Goal: Check status: Check status

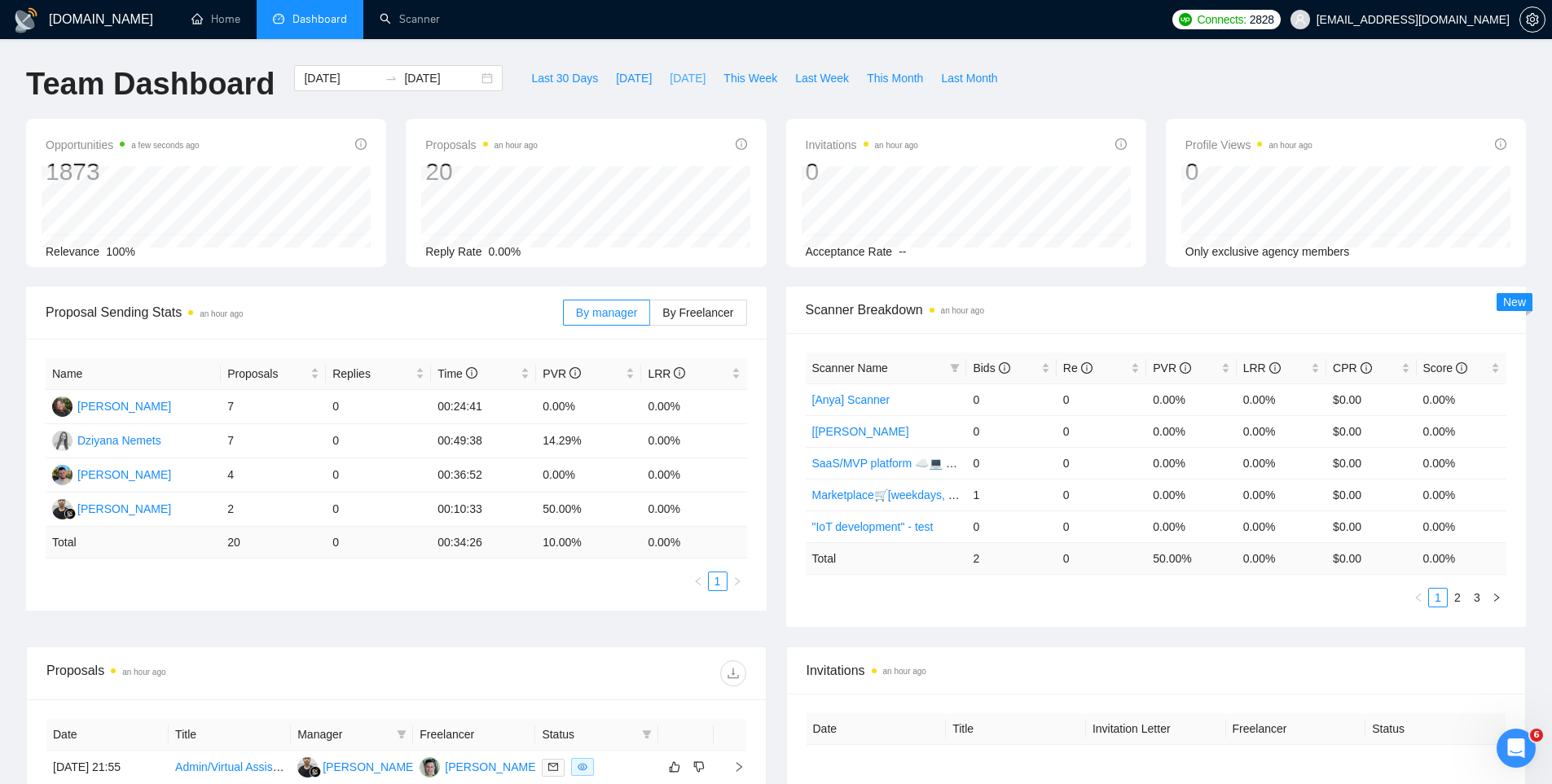
click at [686, 77] on span "[DATE]" at bounding box center [688, 78] width 36 height 18
type input "[DATE]"
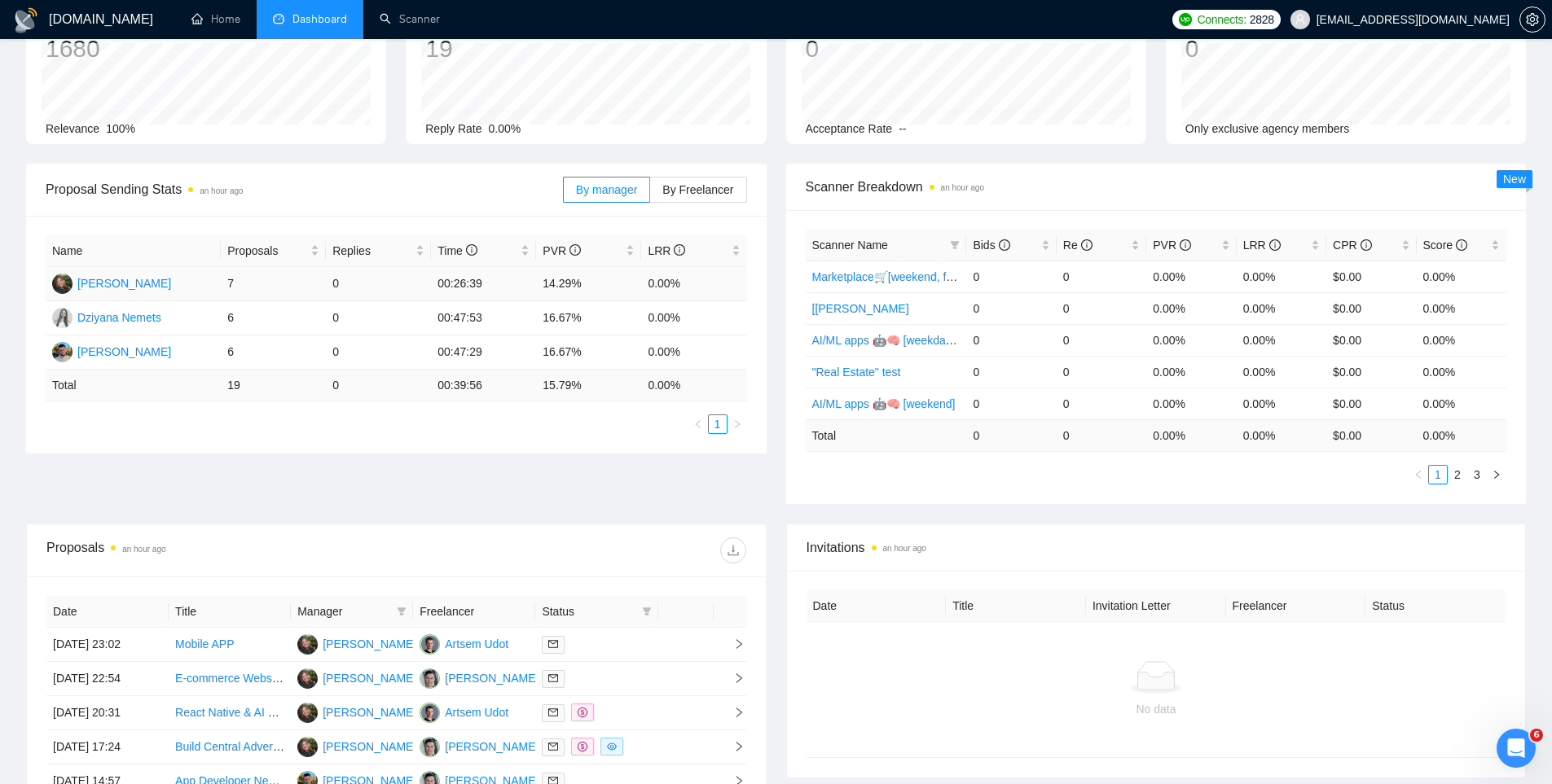
scroll to position [507, 0]
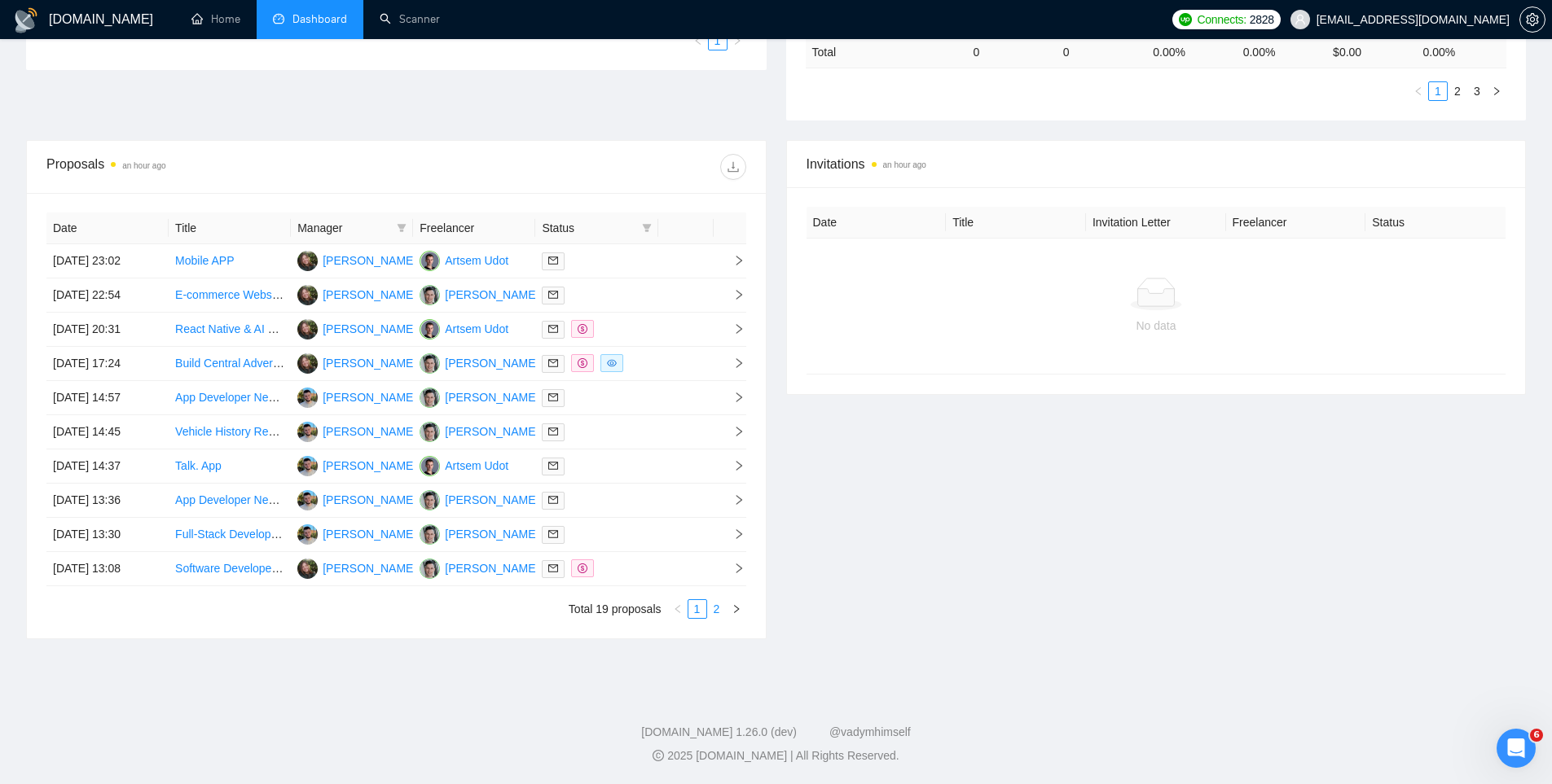
click at [718, 613] on link "2" at bounding box center [717, 609] width 18 height 18
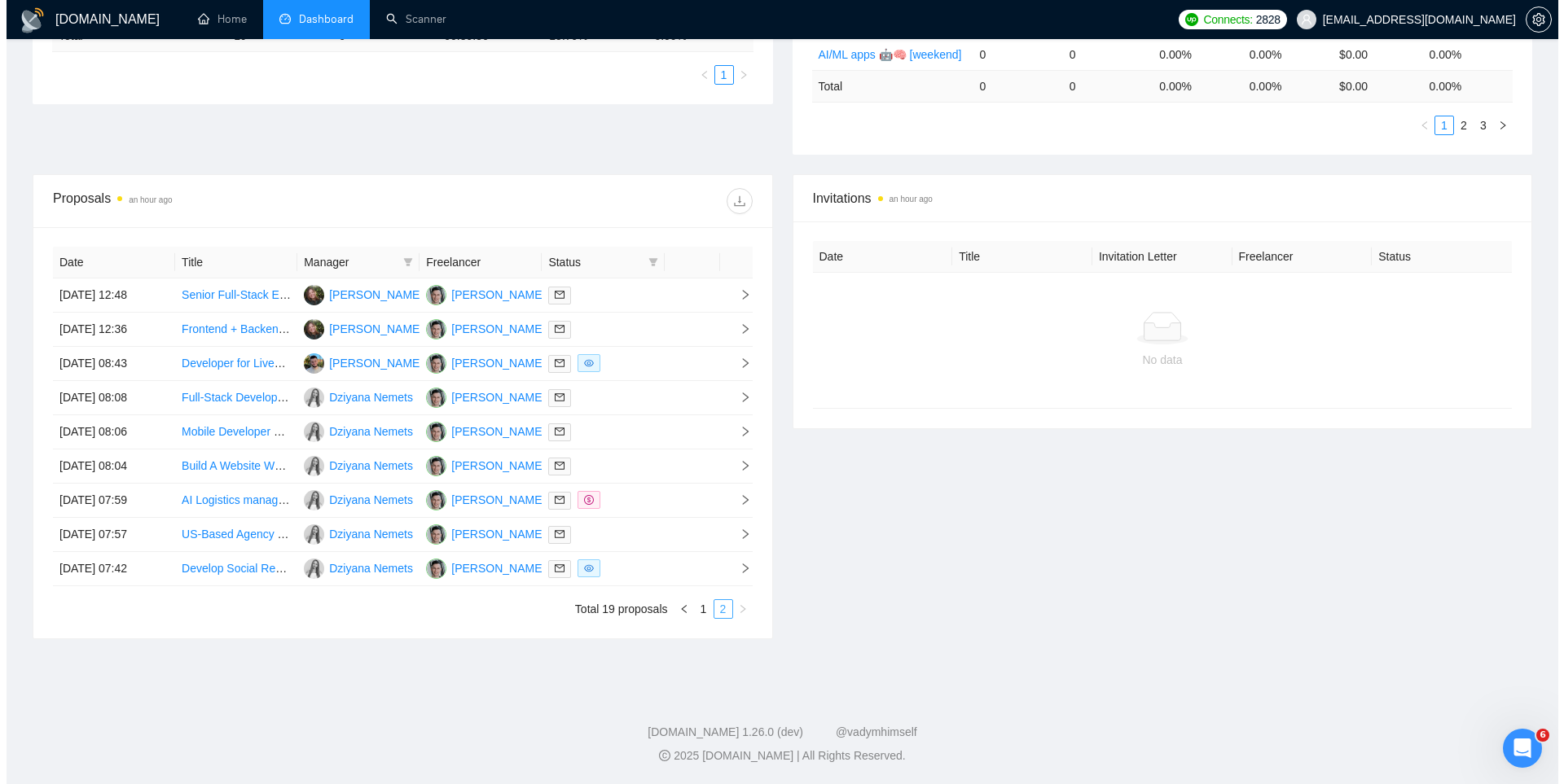
scroll to position [472, 0]
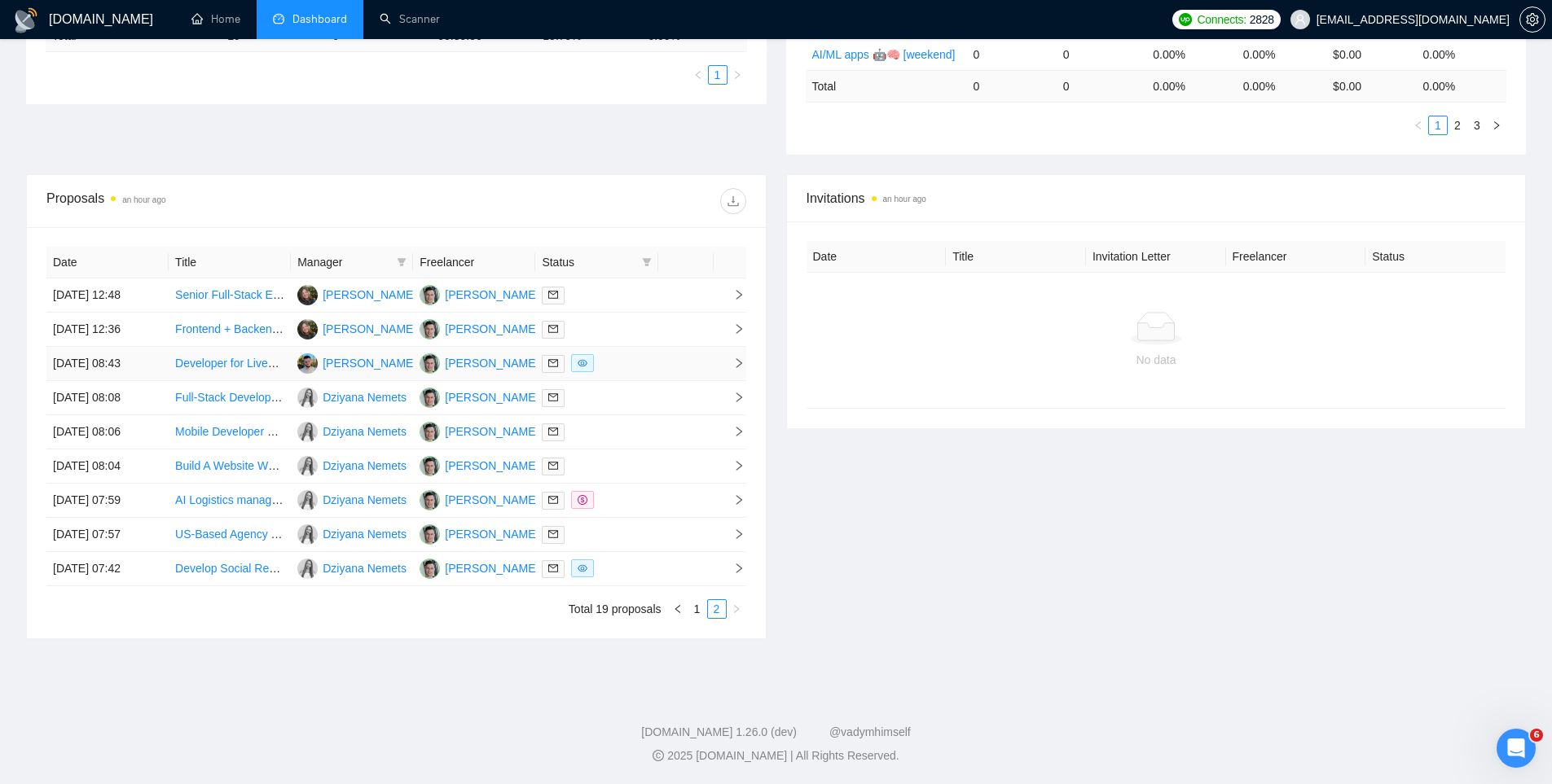
click at [641, 370] on div at bounding box center [596, 364] width 109 height 19
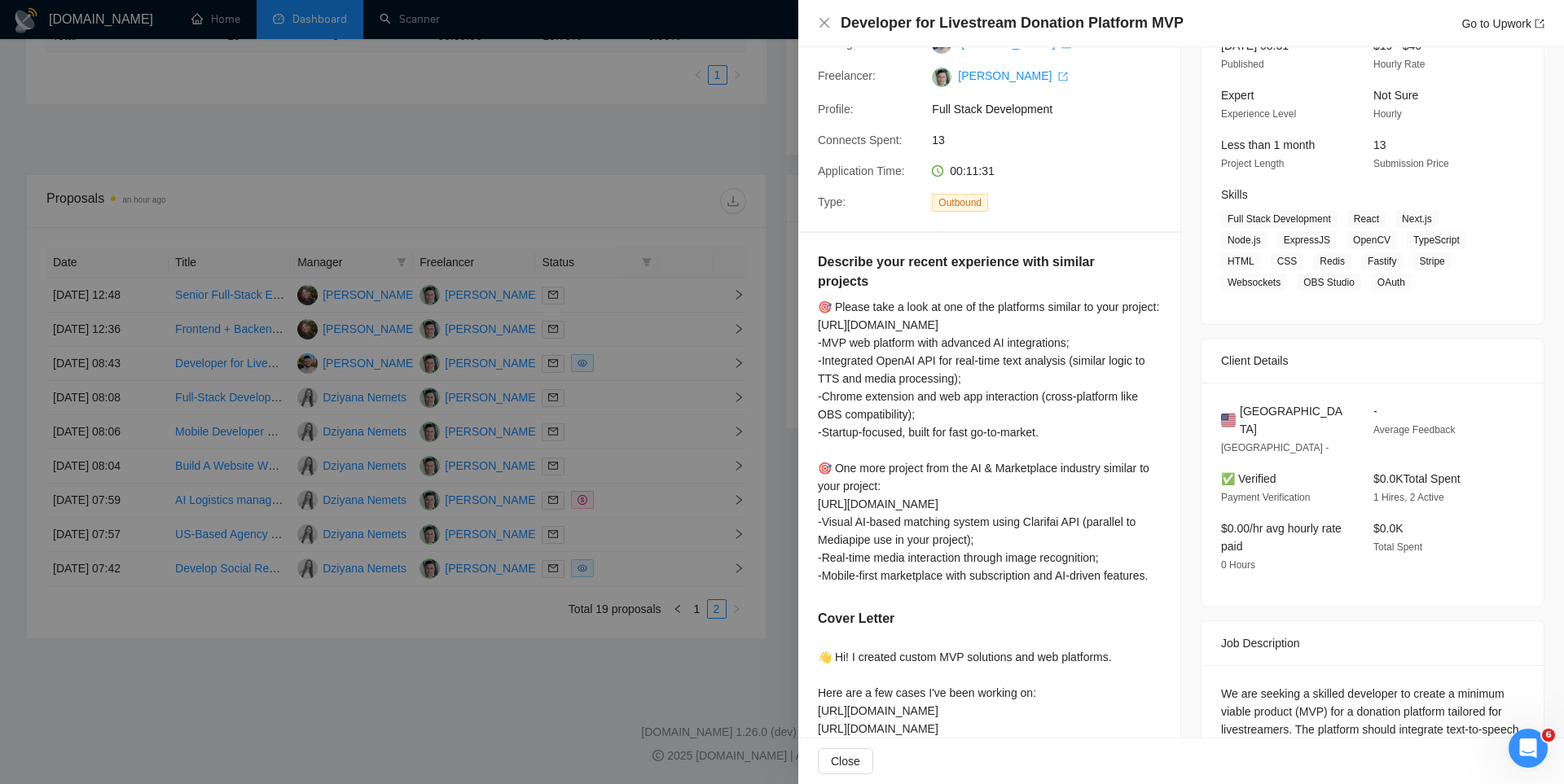
scroll to position [249, 0]
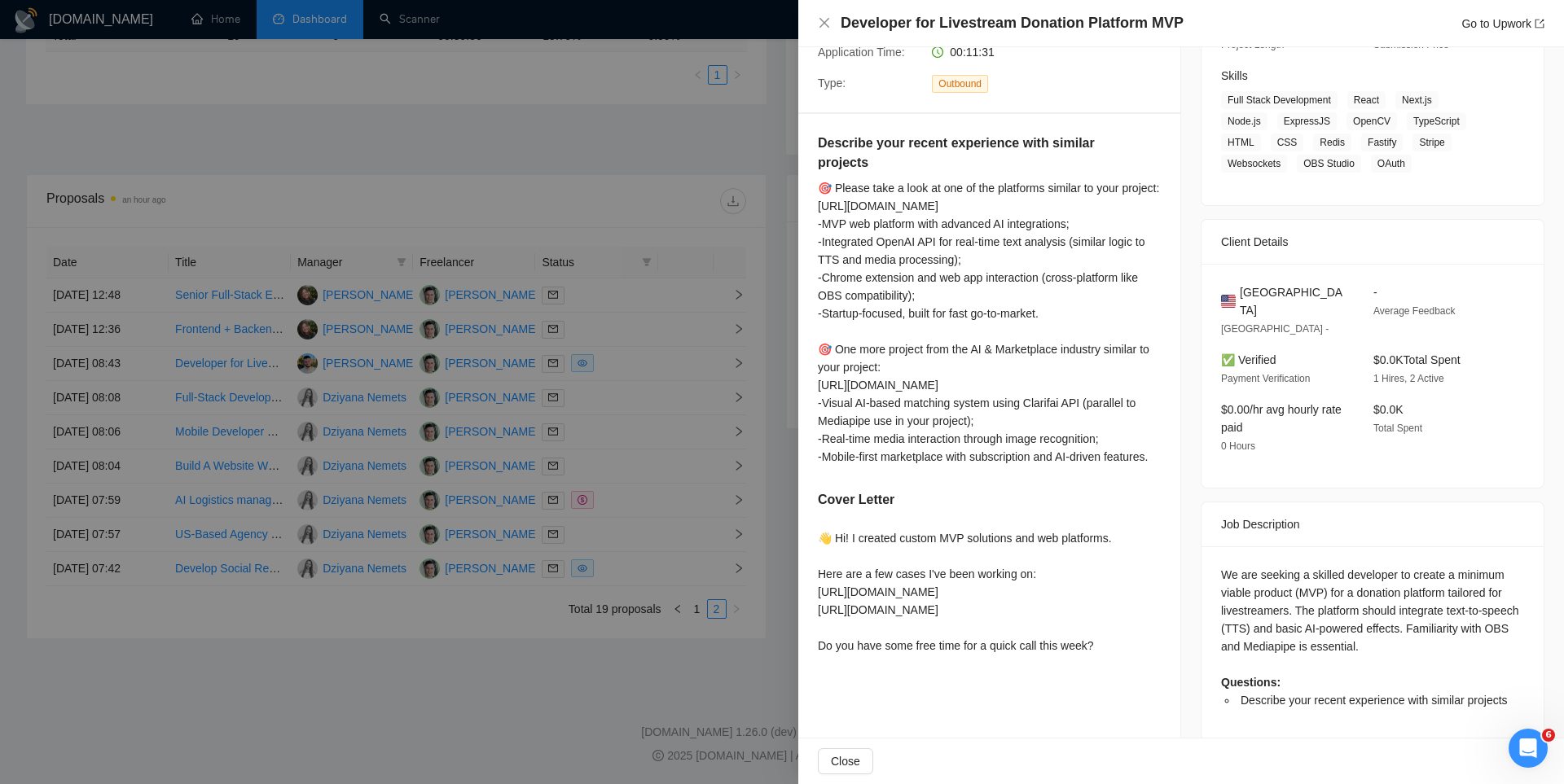
click at [708, 389] on div at bounding box center [782, 392] width 1564 height 784
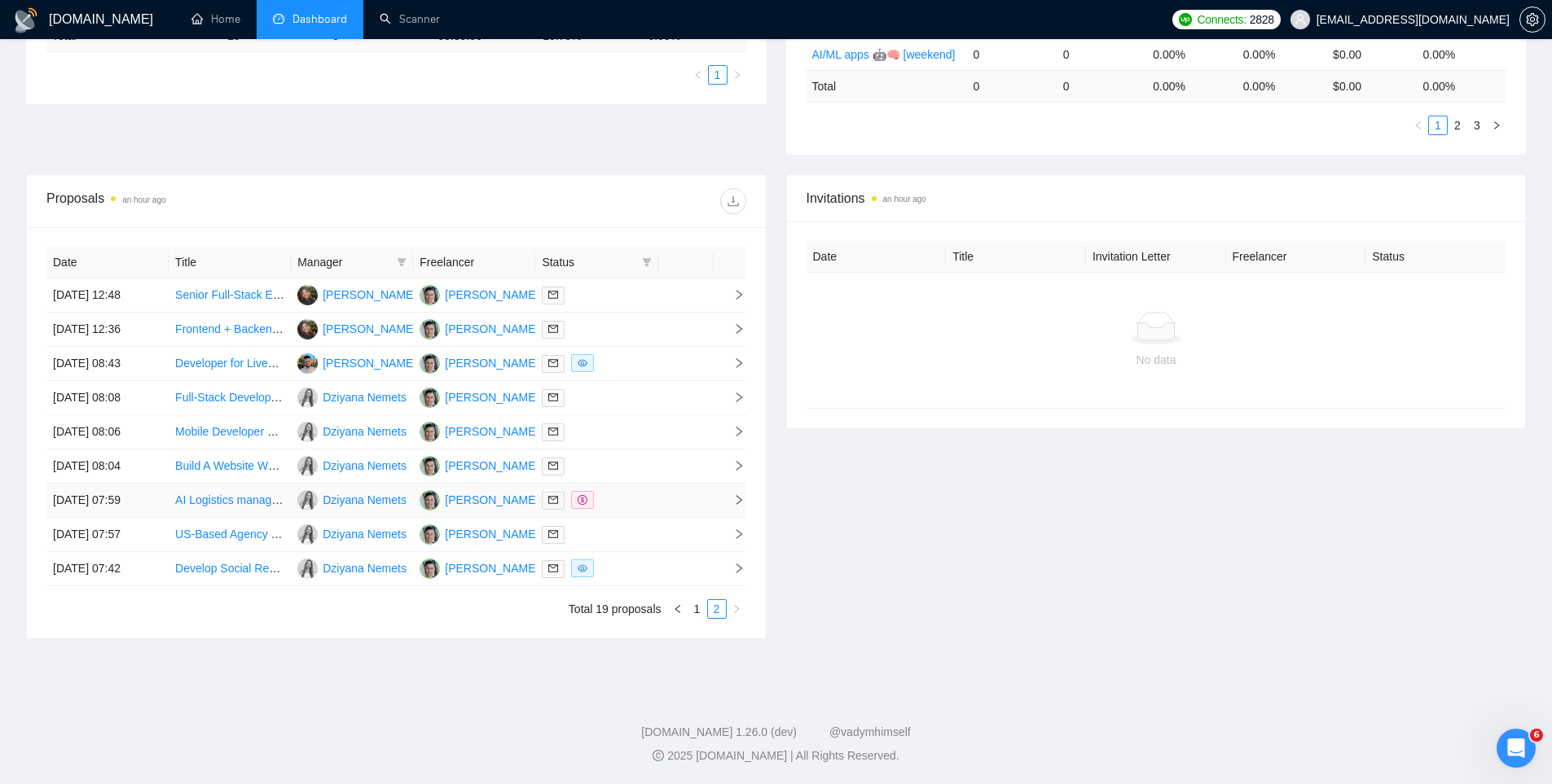
click at [647, 498] on div at bounding box center [596, 501] width 109 height 19
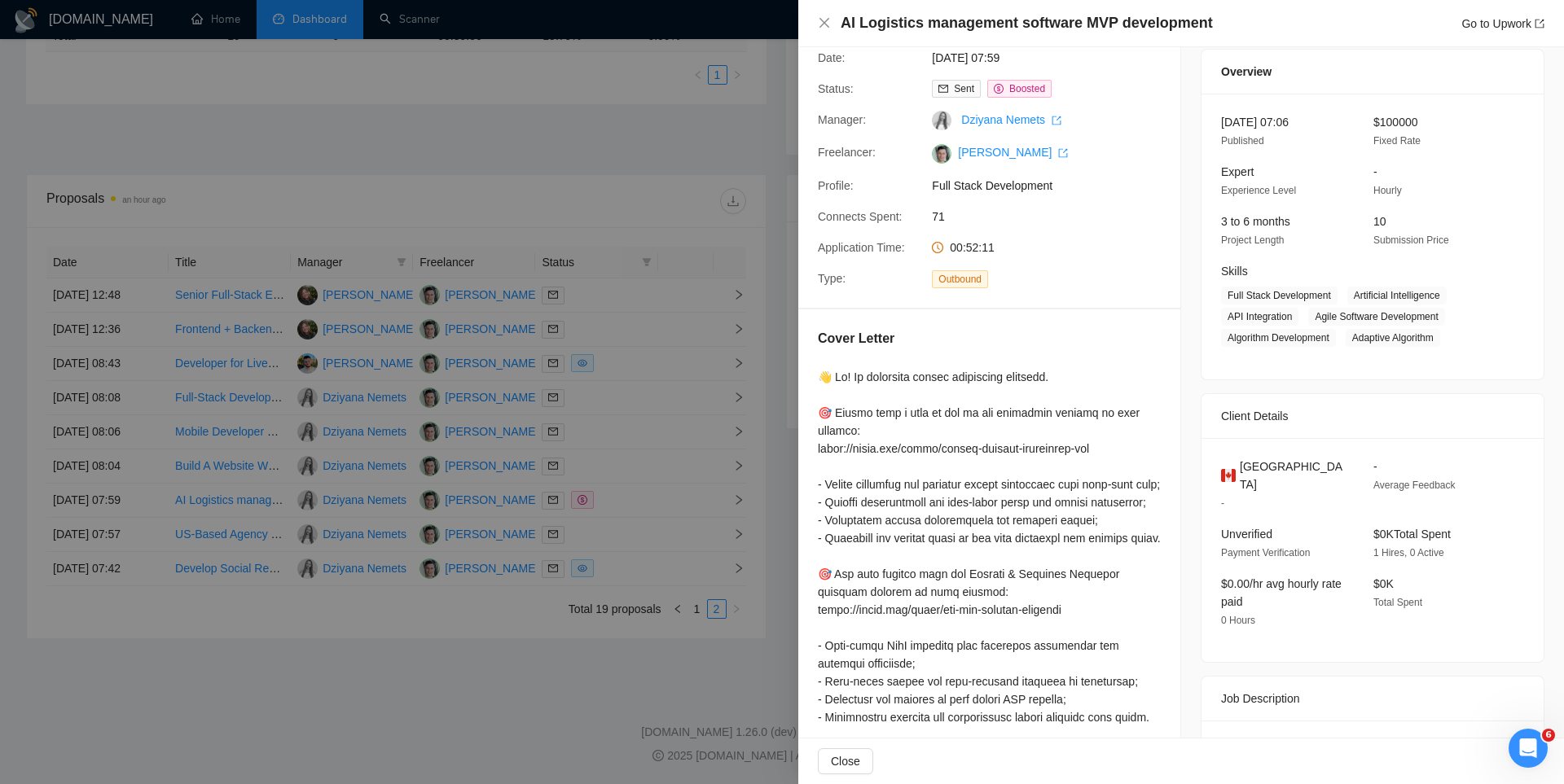
scroll to position [0, 0]
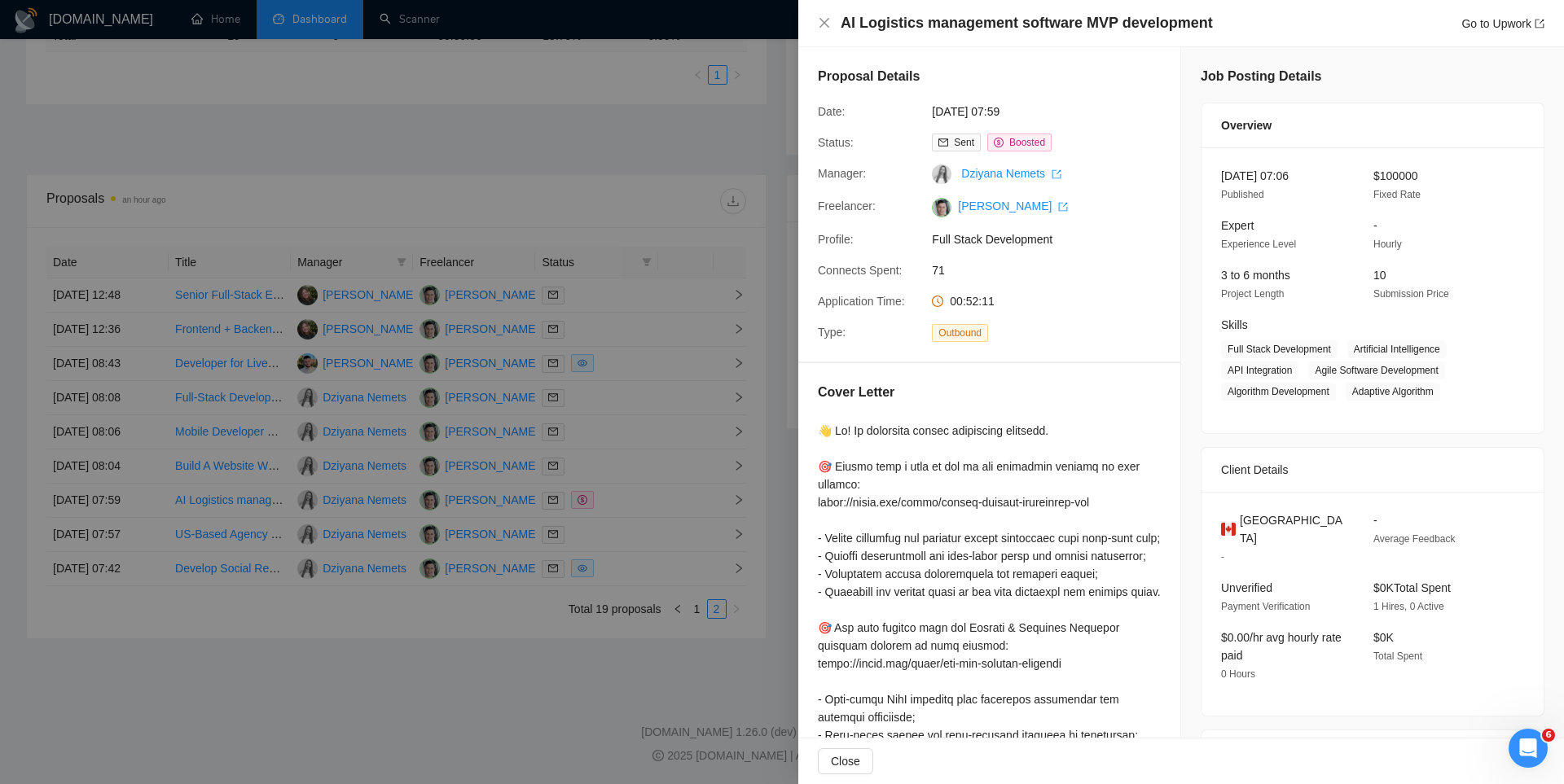
click at [660, 521] on div at bounding box center [782, 392] width 1564 height 784
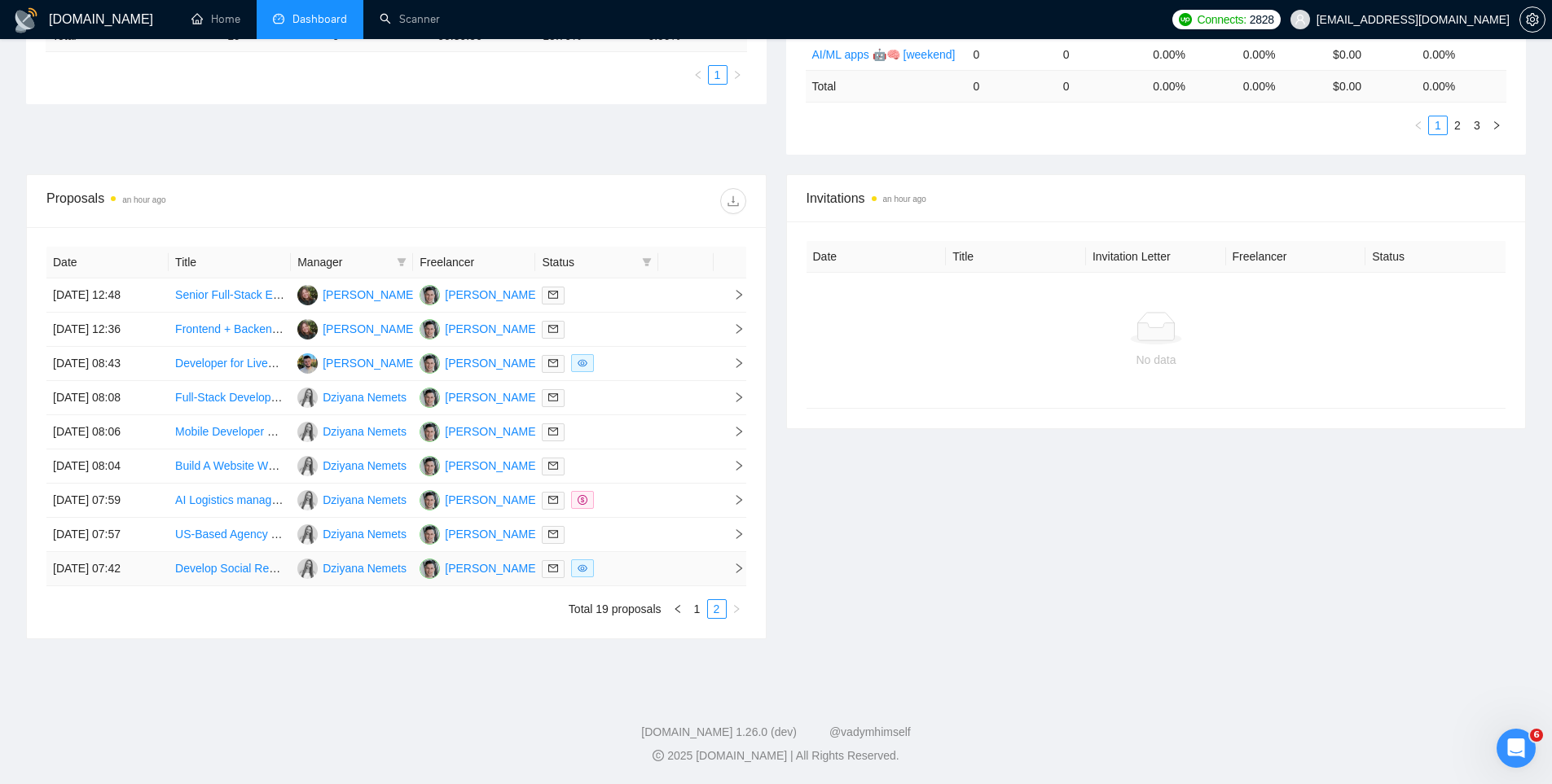
click at [639, 571] on div at bounding box center [596, 569] width 109 height 19
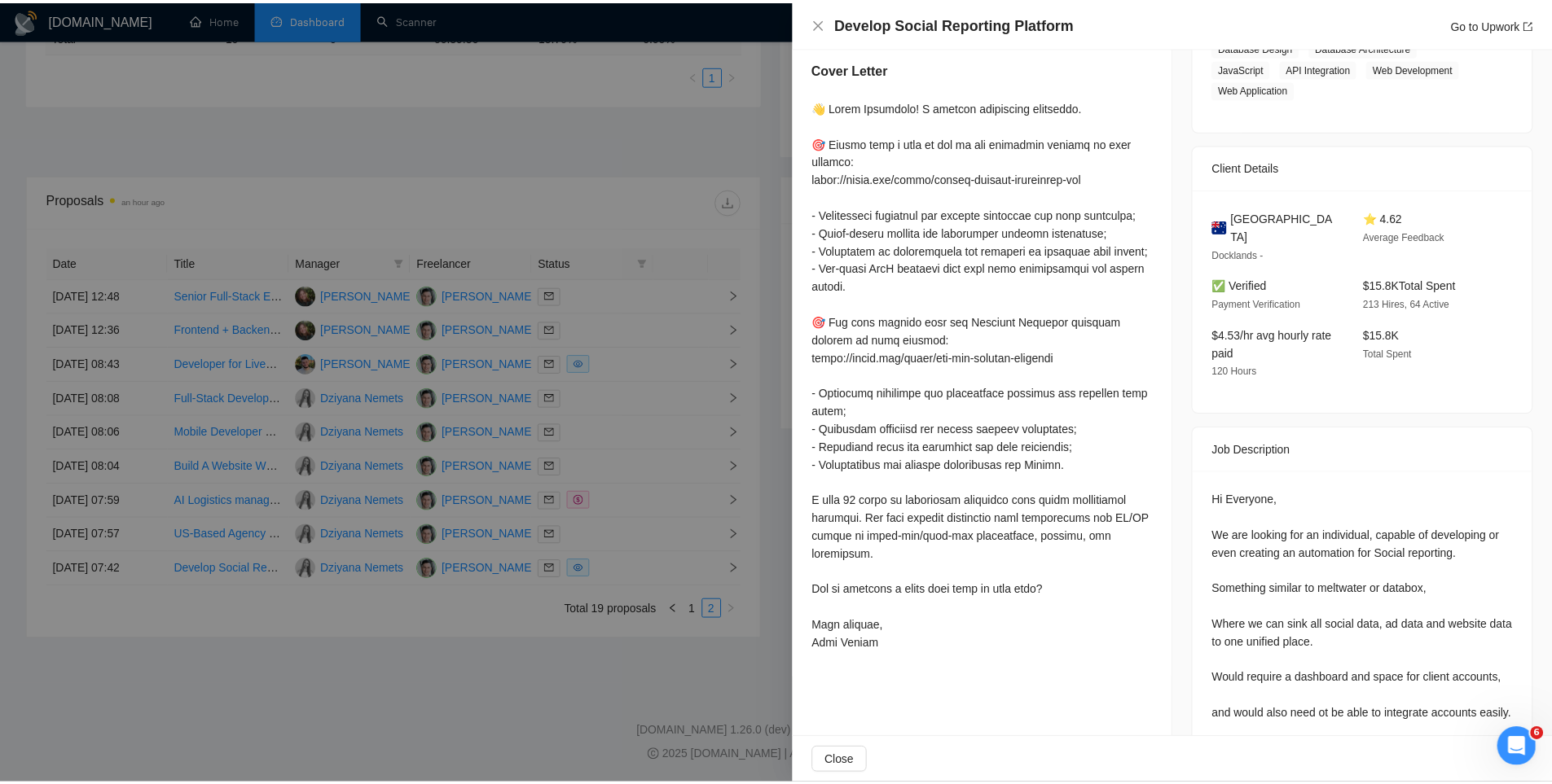
scroll to position [326, 0]
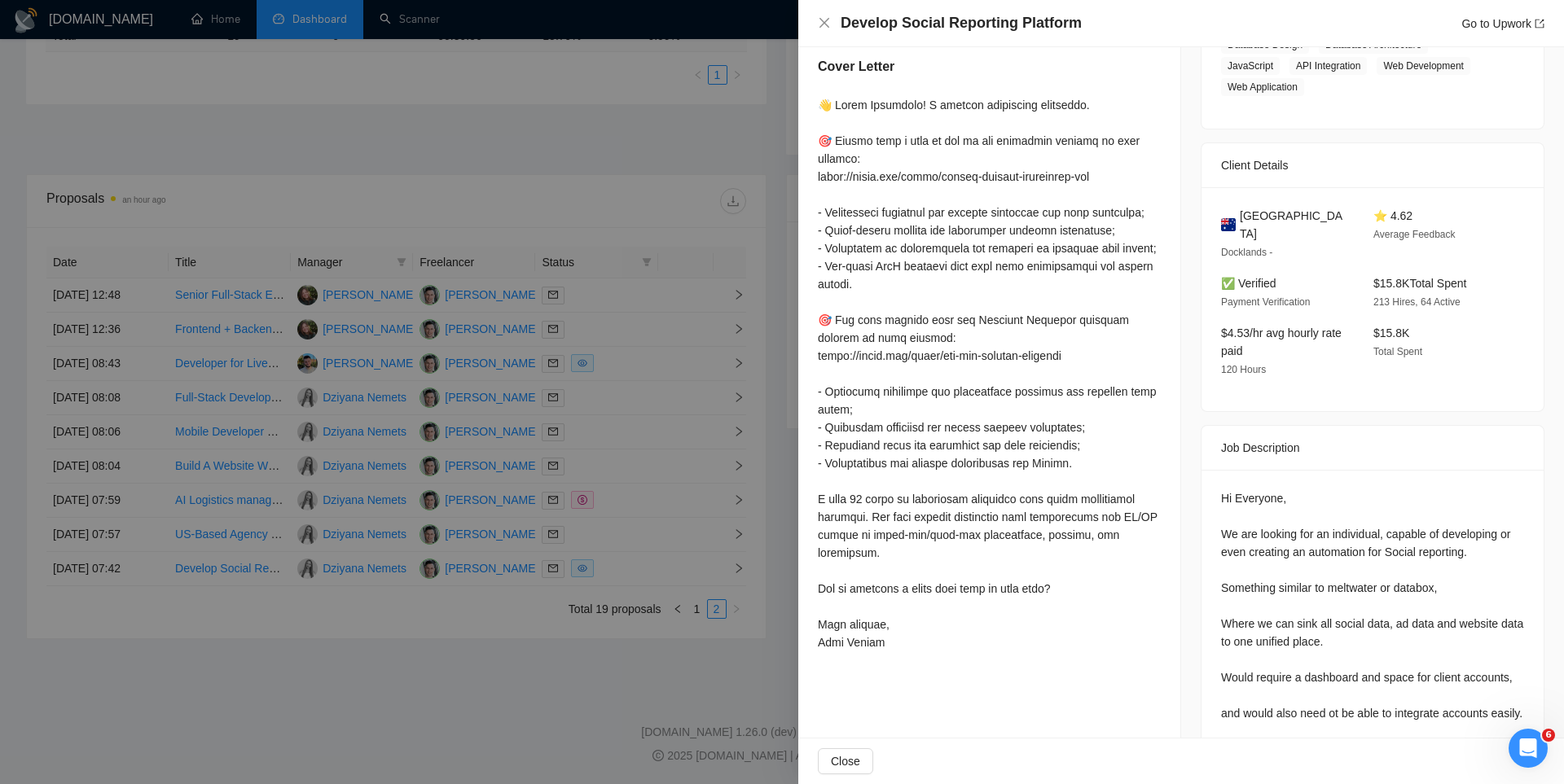
click at [700, 522] on div at bounding box center [782, 392] width 1564 height 784
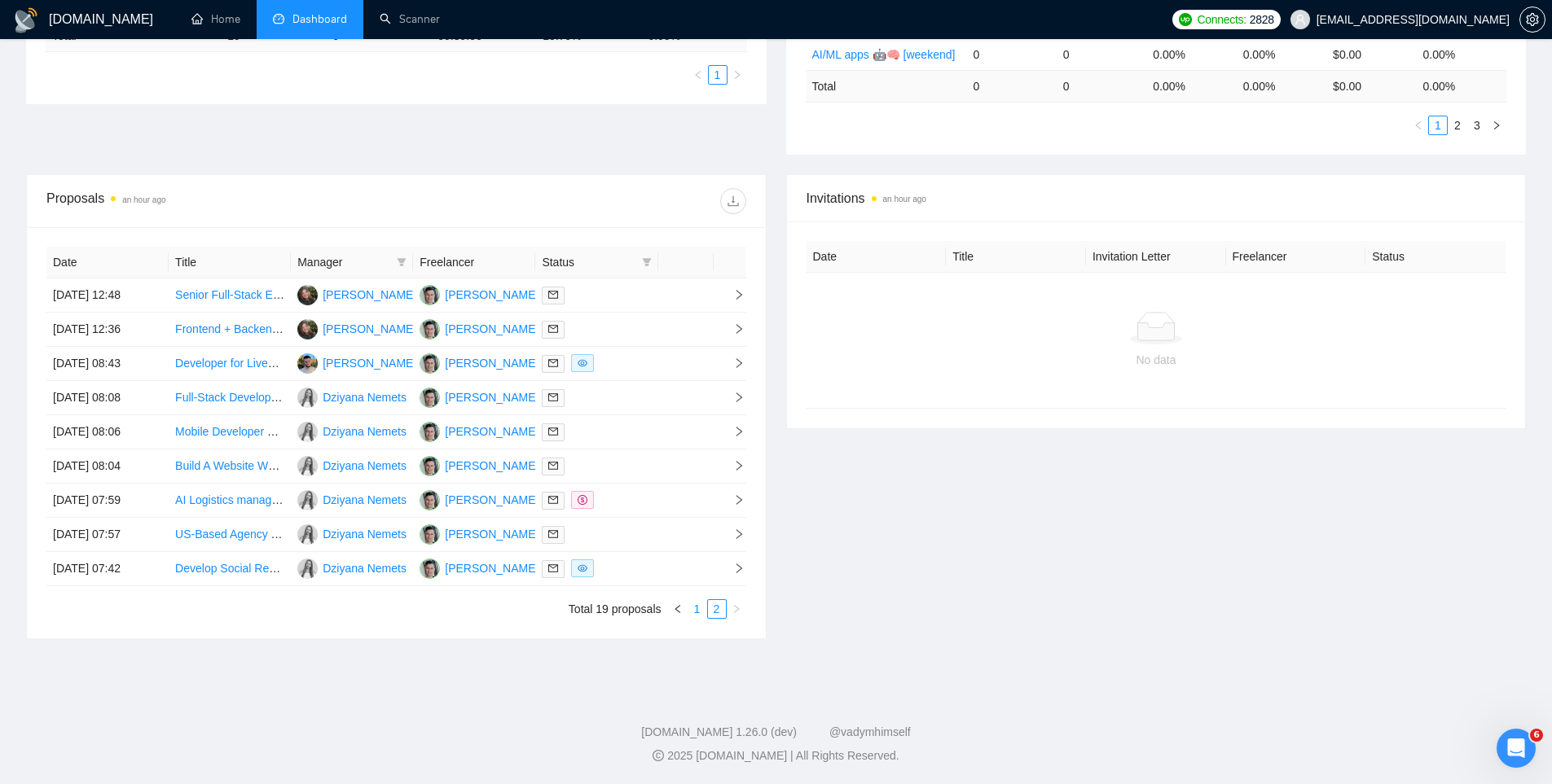
click at [695, 615] on link "1" at bounding box center [697, 609] width 18 height 18
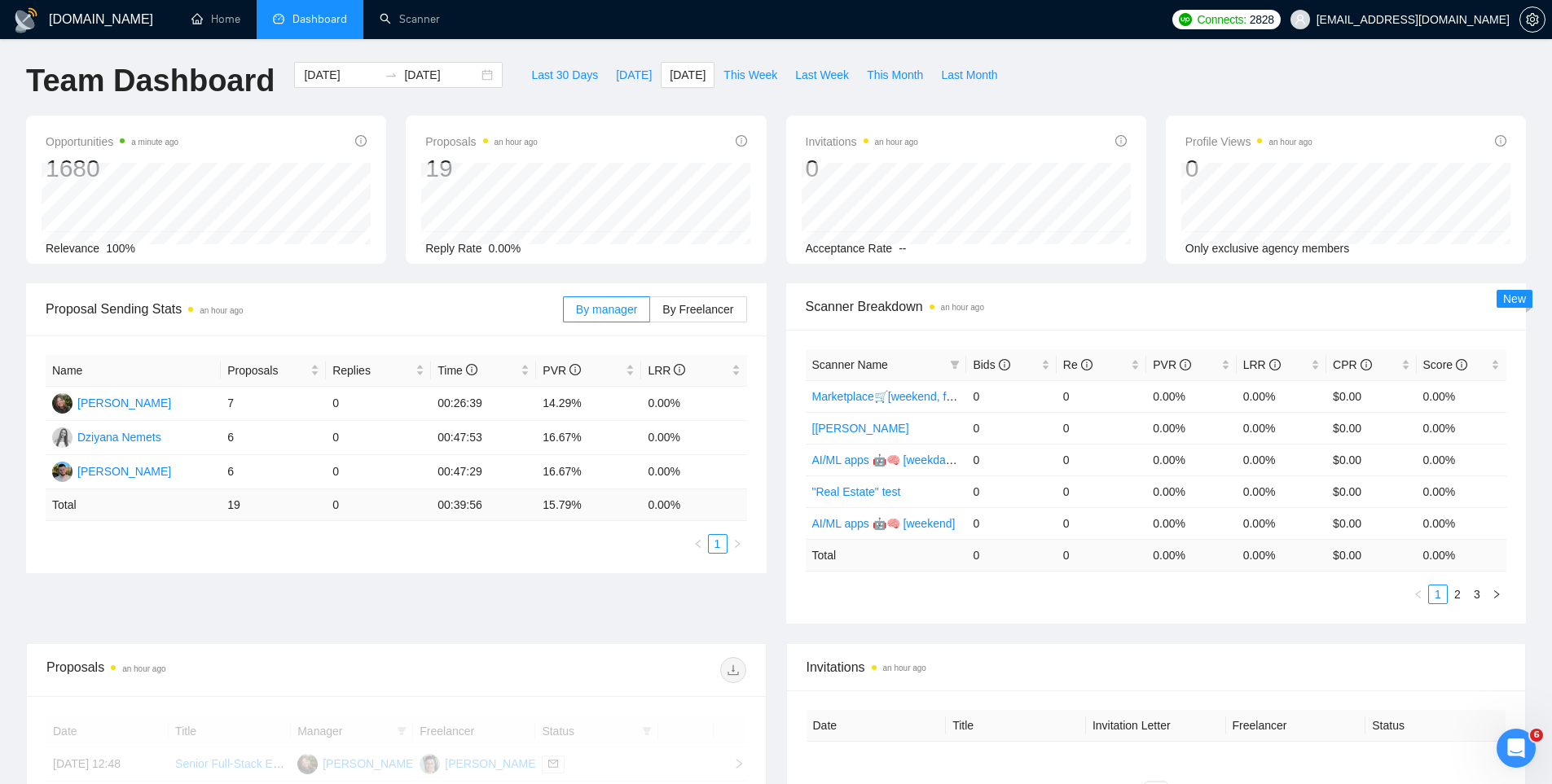
scroll to position [0, 0]
click at [616, 74] on span "[DATE]" at bounding box center [634, 78] width 36 height 18
type input "[DATE]"
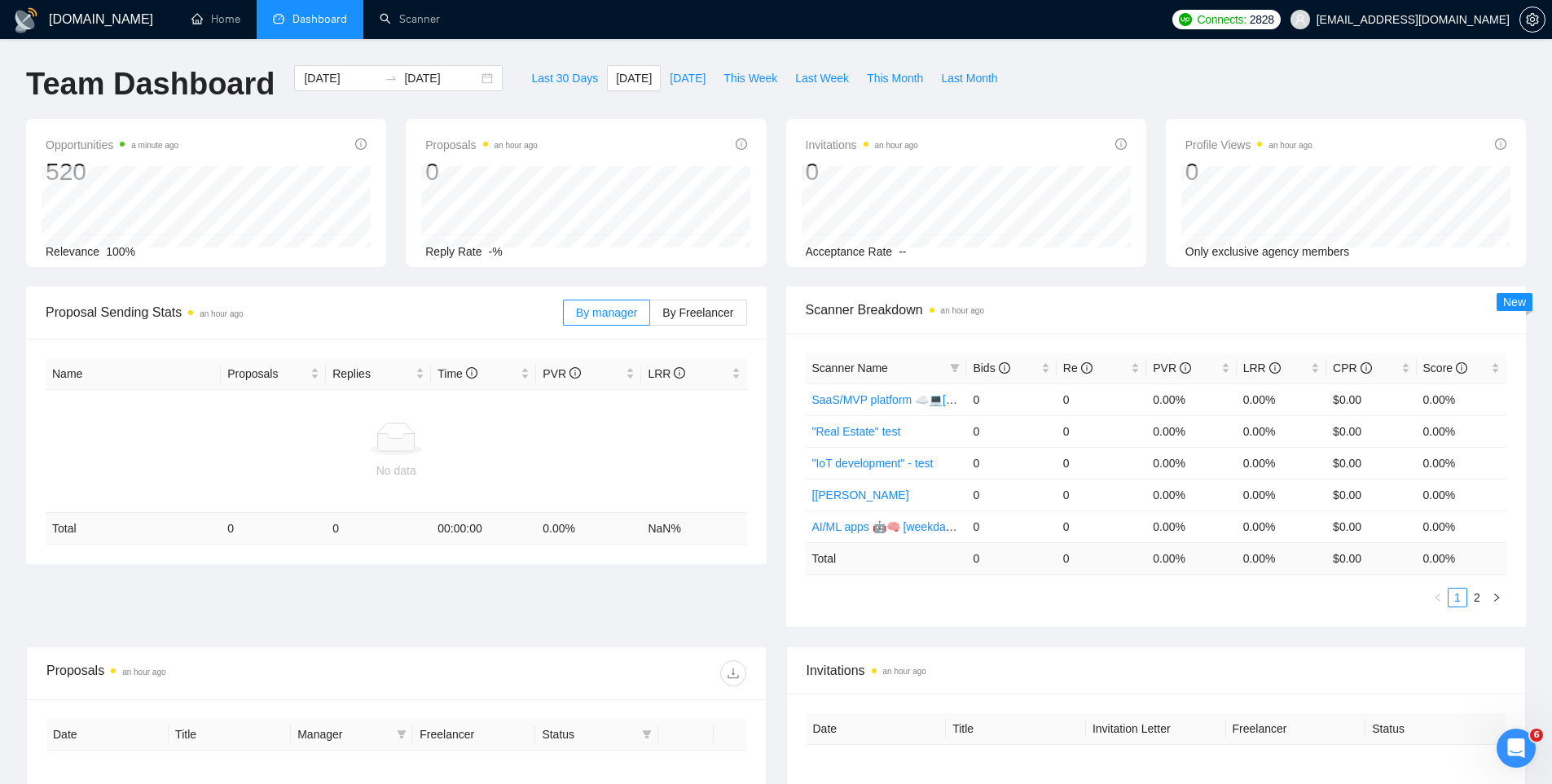
click at [1056, 71] on div "Team Dashboard [DATE] [DATE] Last 30 Days [DATE] [DATE] This Week Last Week Thi…" at bounding box center [776, 92] width 1520 height 54
click at [622, 82] on span "[DATE]" at bounding box center [634, 78] width 36 height 18
click at [661, 75] on button "[DATE]" at bounding box center [688, 78] width 54 height 26
type input "[DATE]"
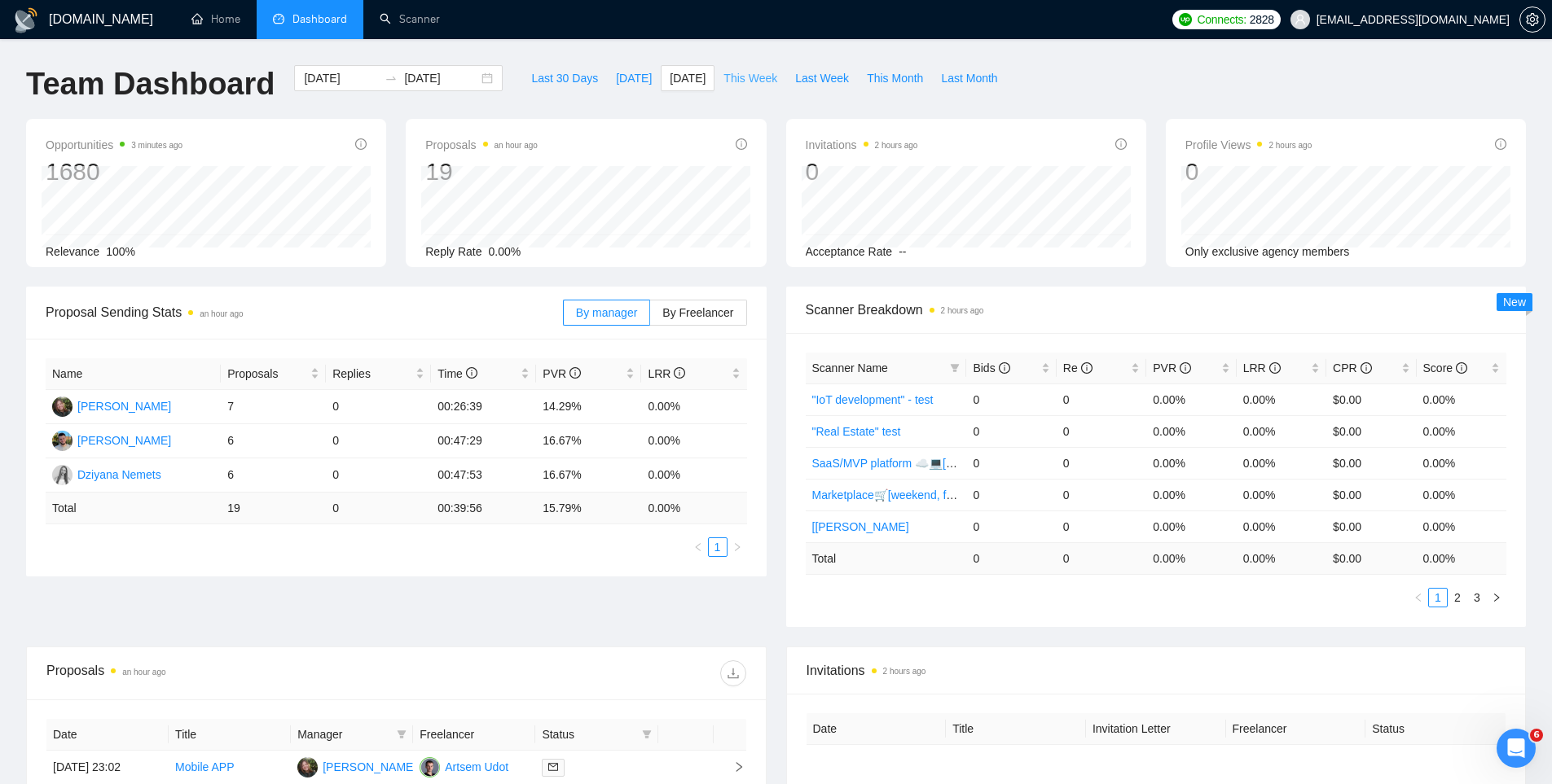
click at [760, 77] on span "This Week" at bounding box center [750, 78] width 54 height 18
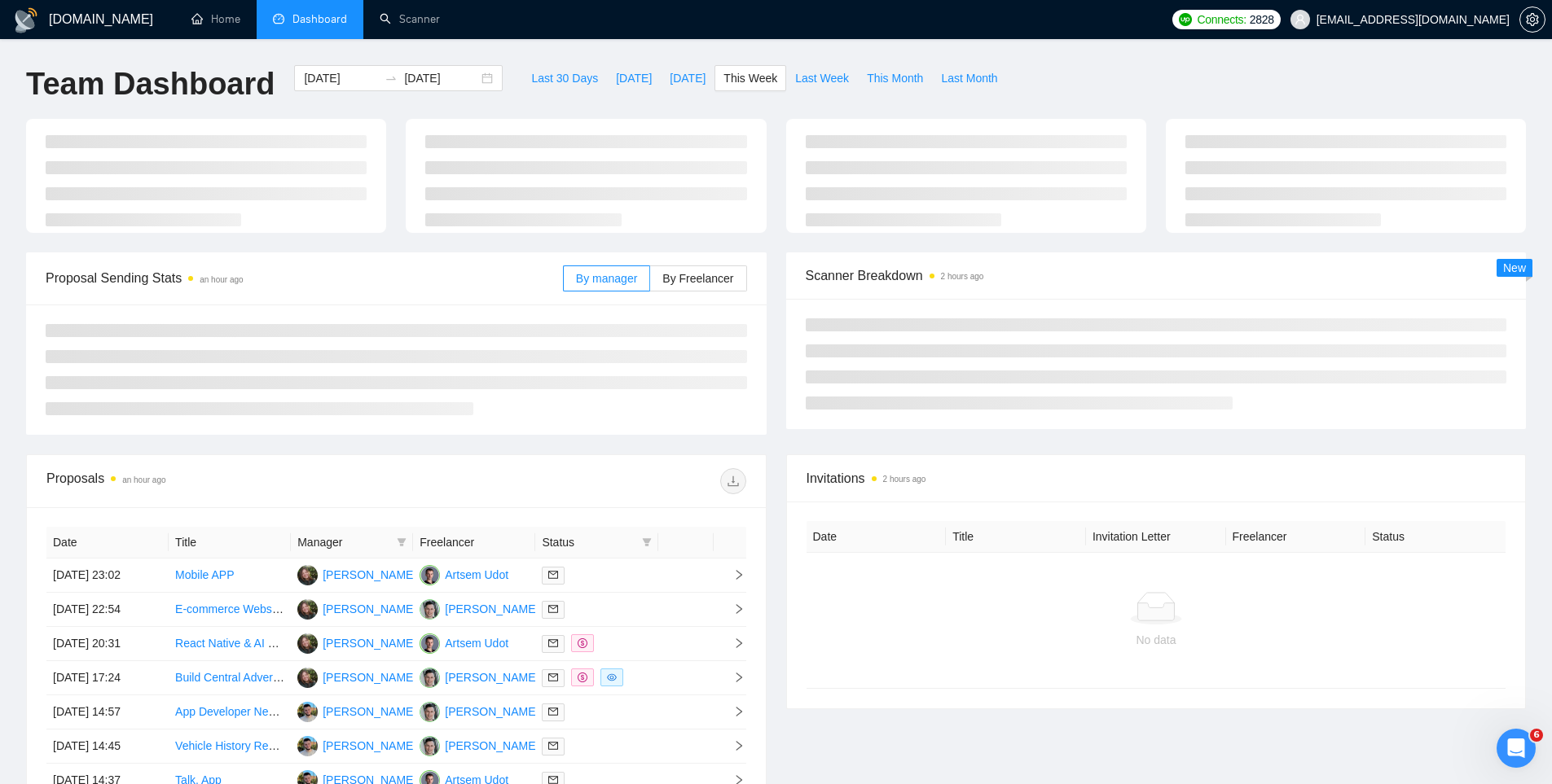
type input "[DATE]"
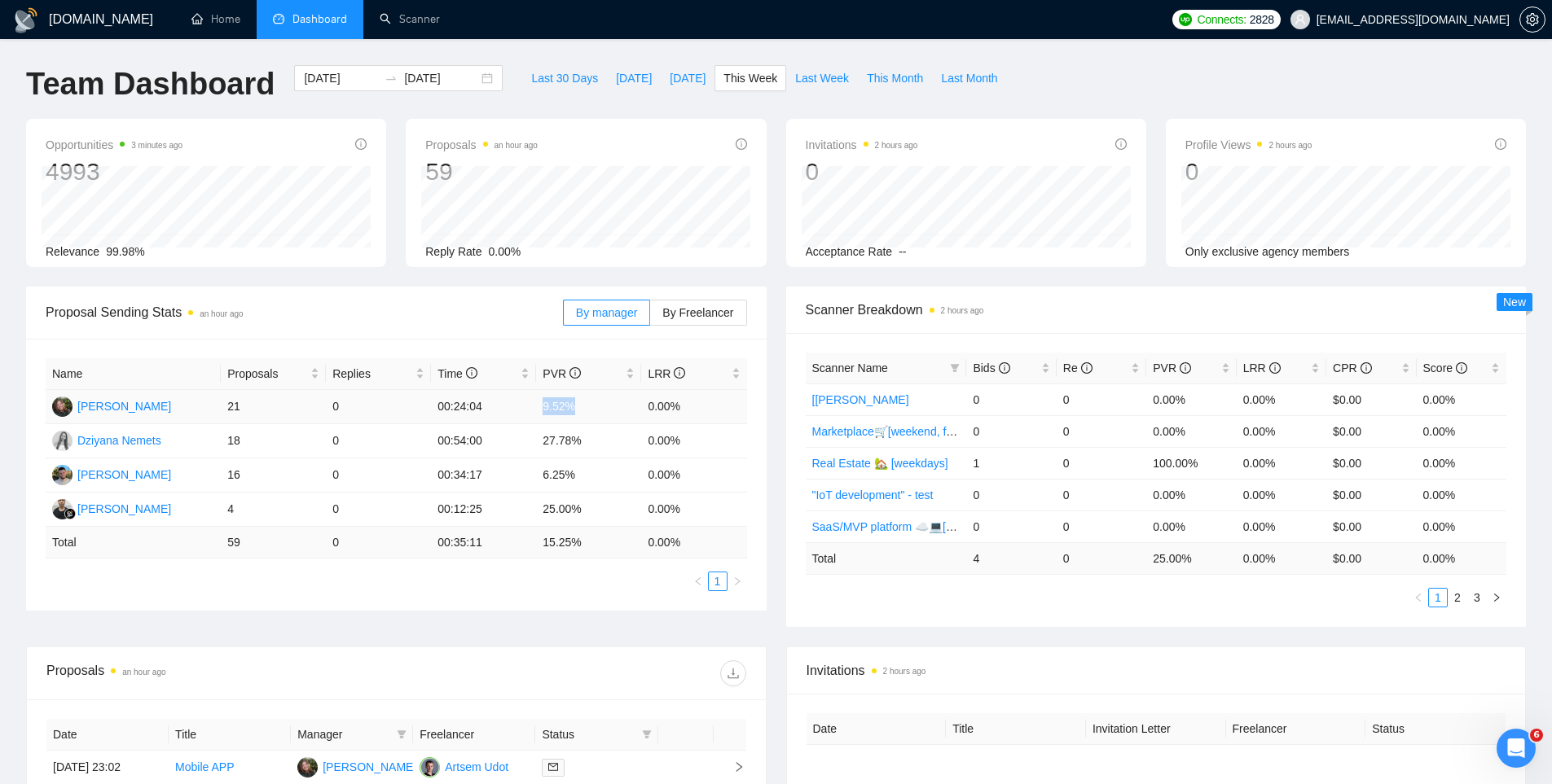
drag, startPoint x: 579, startPoint y: 407, endPoint x: 520, endPoint y: 402, distance: 59.2
click at [520, 402] on tr "[PERSON_NAME] 21 0 00:24:04 9.52% 0.00%" at bounding box center [396, 407] width 701 height 34
drag, startPoint x: 606, startPoint y: 470, endPoint x: 550, endPoint y: 470, distance: 56.0
click at [550, 470] on td "6.25%" at bounding box center [588, 475] width 105 height 34
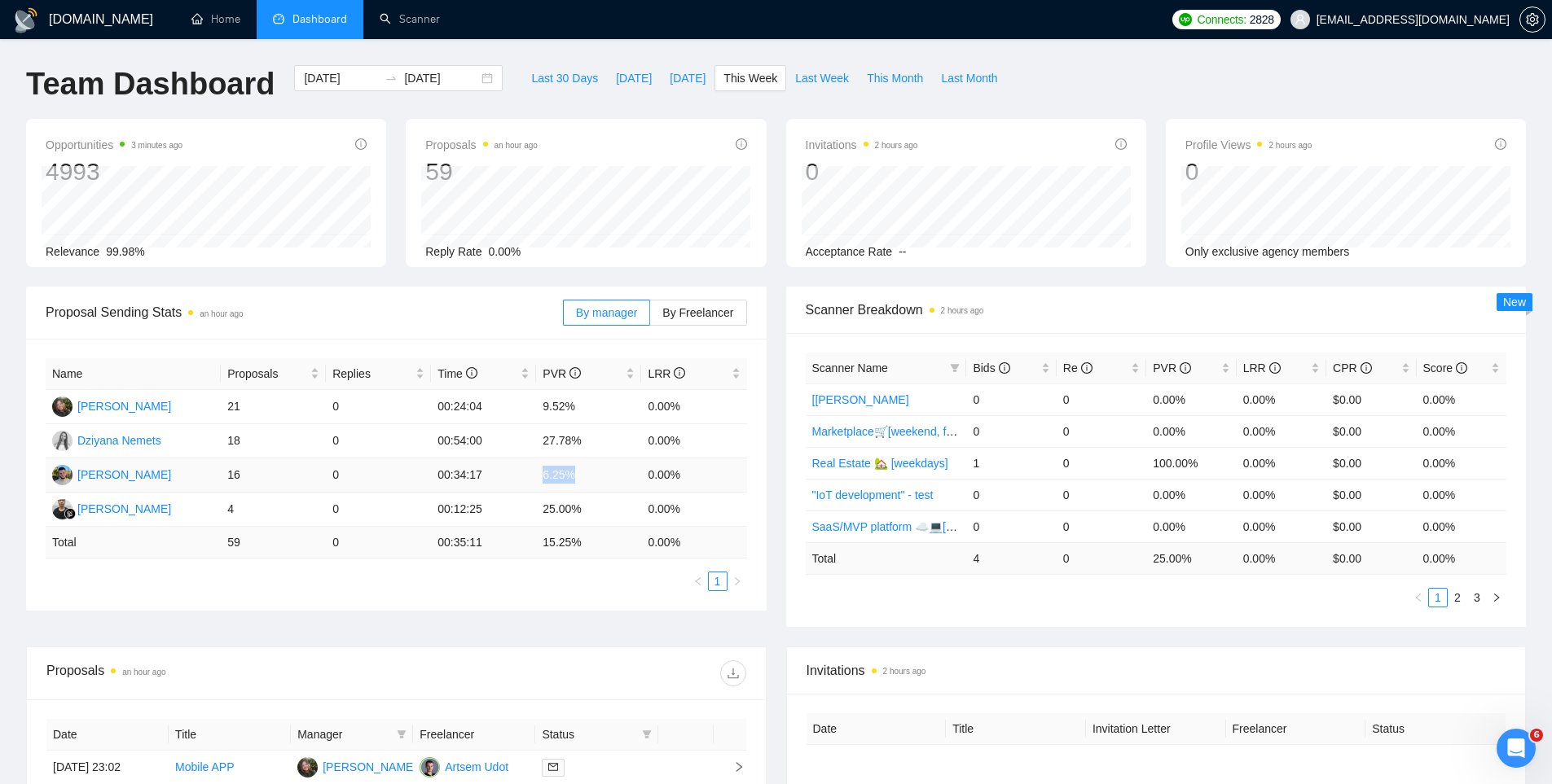
drag, startPoint x: 537, startPoint y: 470, endPoint x: 603, endPoint y: 470, distance: 66.0
click at [603, 470] on td "6.25%" at bounding box center [588, 475] width 105 height 34
drag, startPoint x: 541, startPoint y: 498, endPoint x: 535, endPoint y: 513, distance: 16.2
click at [535, 513] on tr "[PERSON_NAME] 4 0 00:12:25 25.00% 0.00%" at bounding box center [396, 510] width 701 height 34
click at [606, 512] on td "25.00%" at bounding box center [588, 510] width 105 height 34
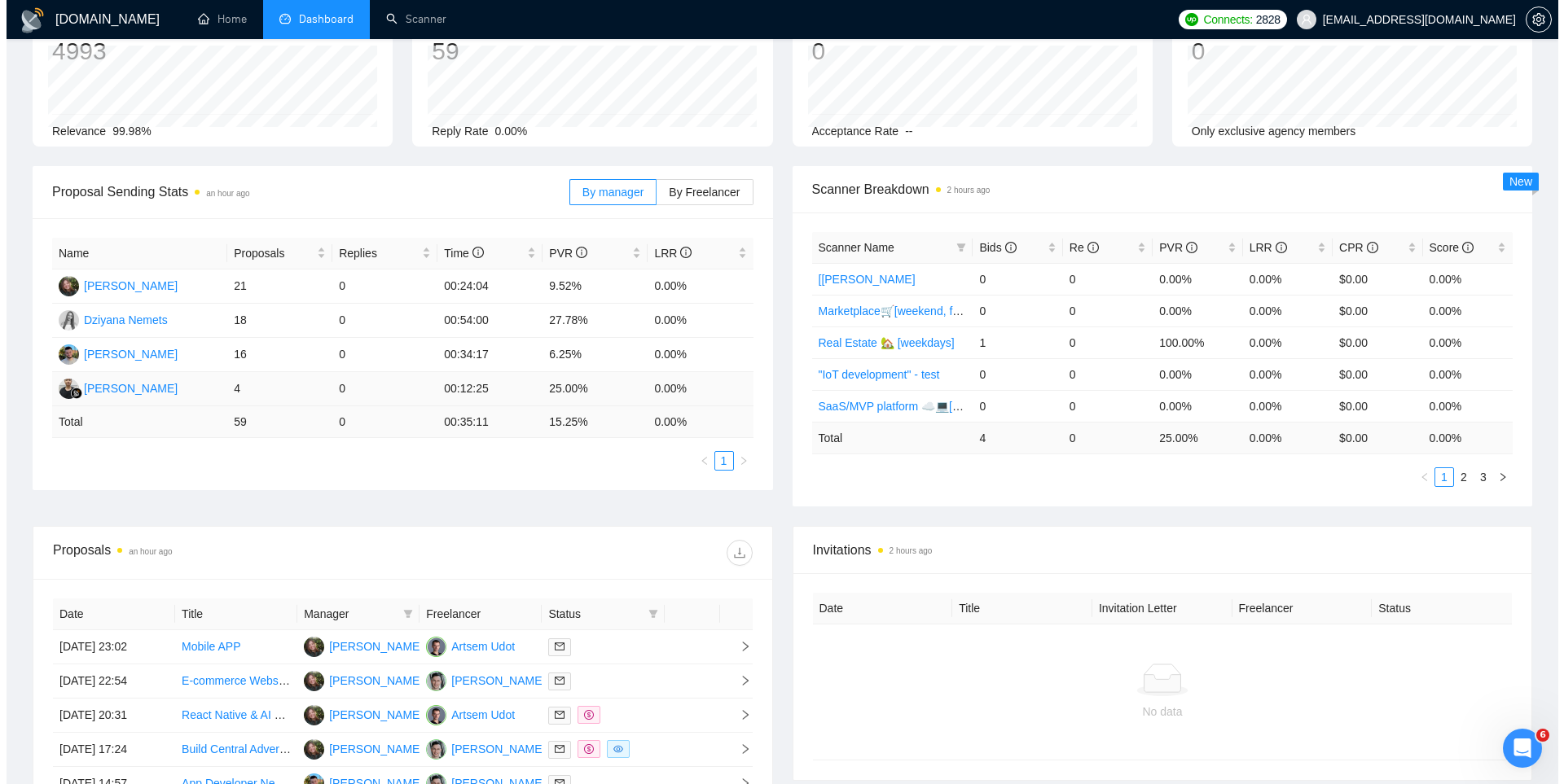
scroll to position [326, 0]
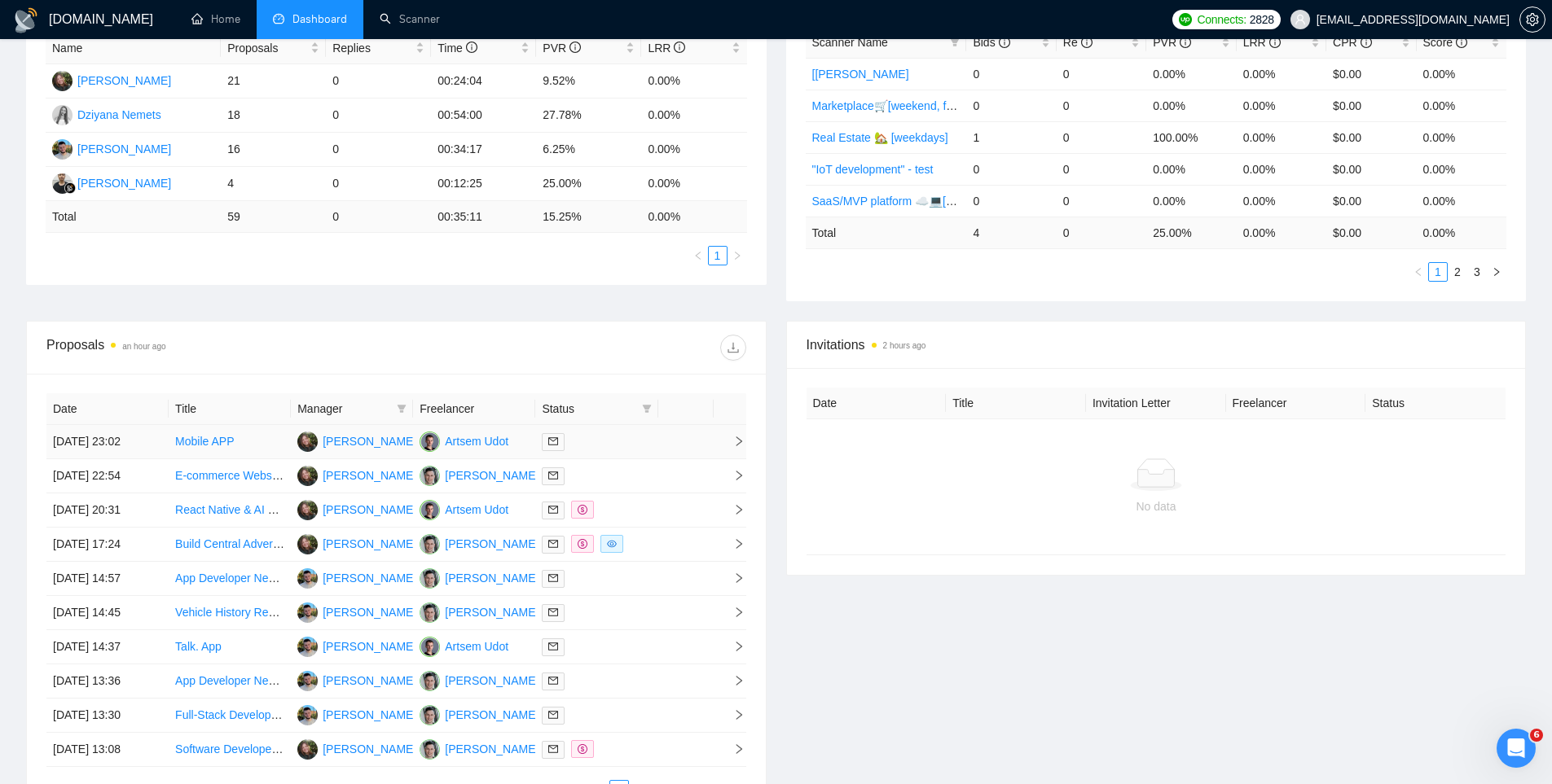
click at [647, 448] on div at bounding box center [596, 443] width 109 height 19
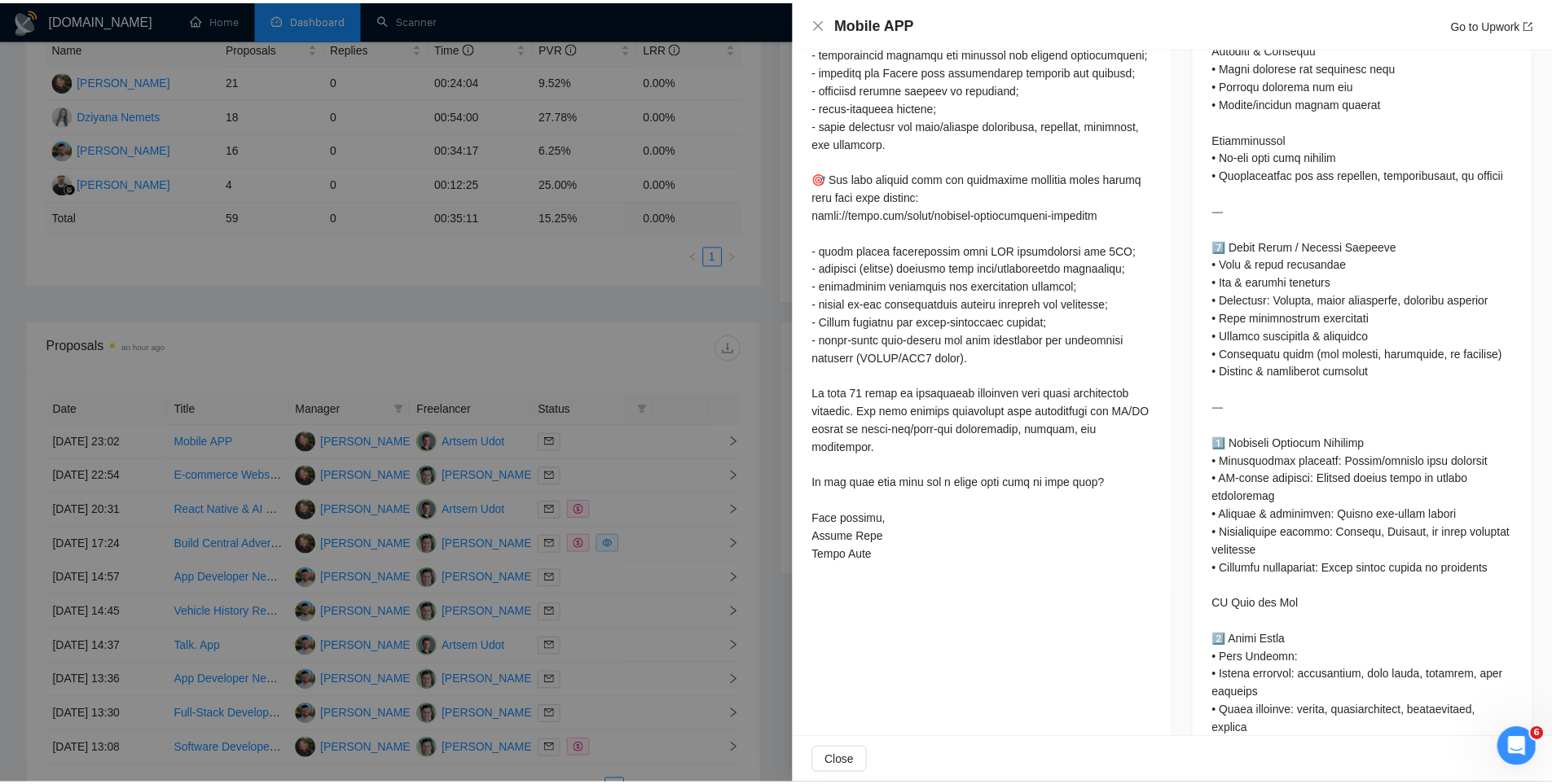
scroll to position [1874, 0]
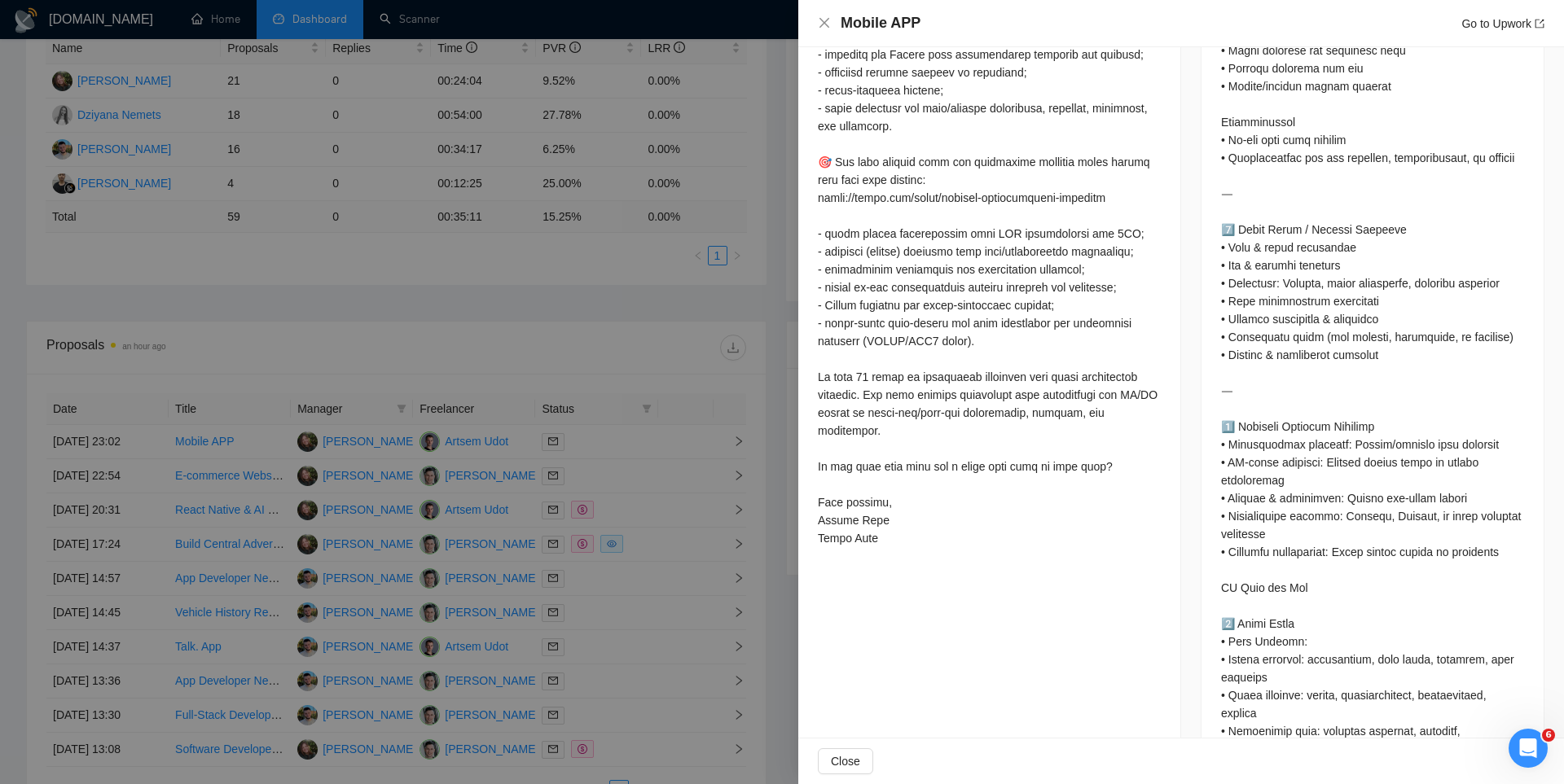
click at [606, 433] on div at bounding box center [782, 392] width 1564 height 784
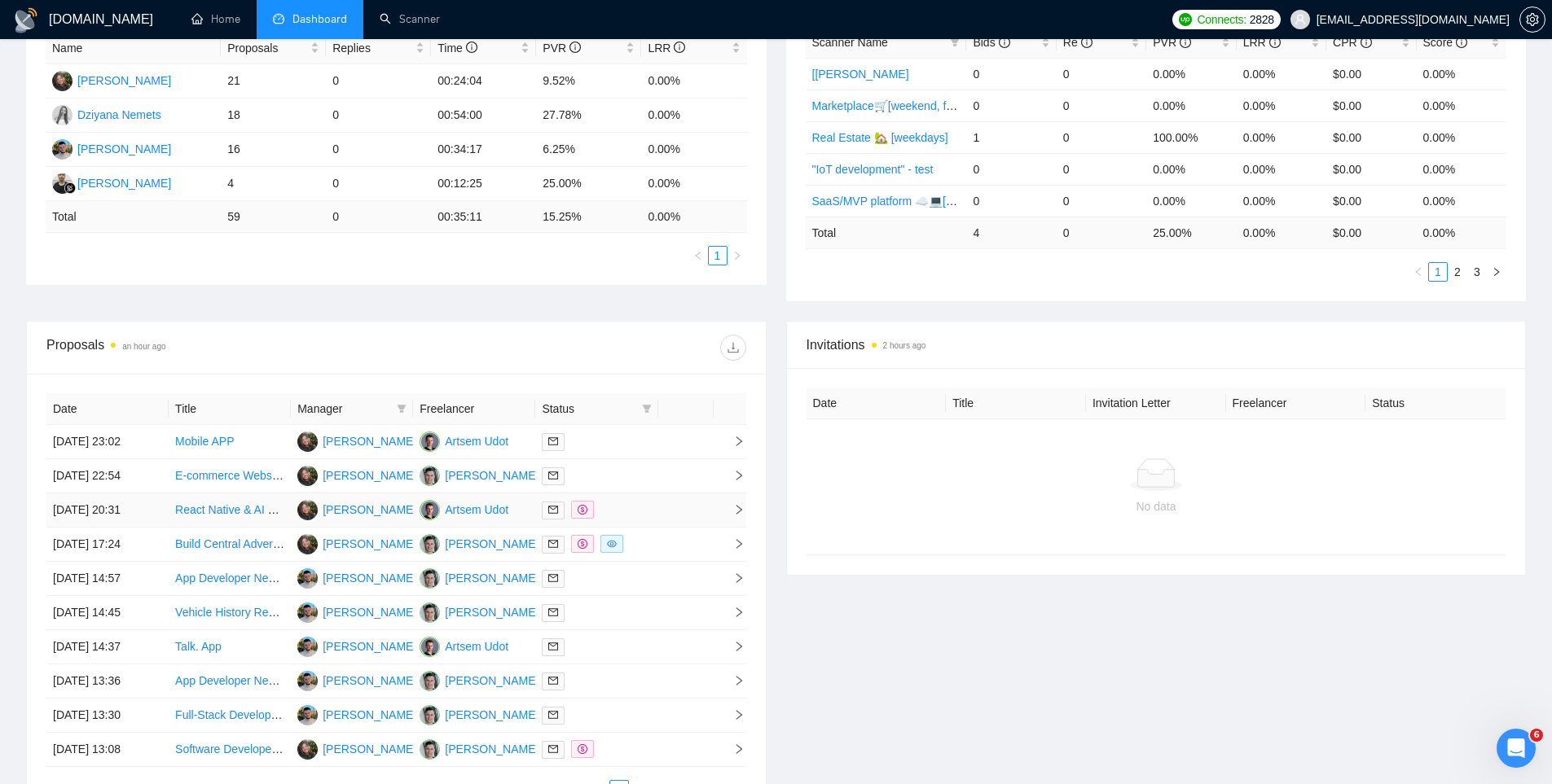
click at [645, 509] on div at bounding box center [596, 510] width 109 height 19
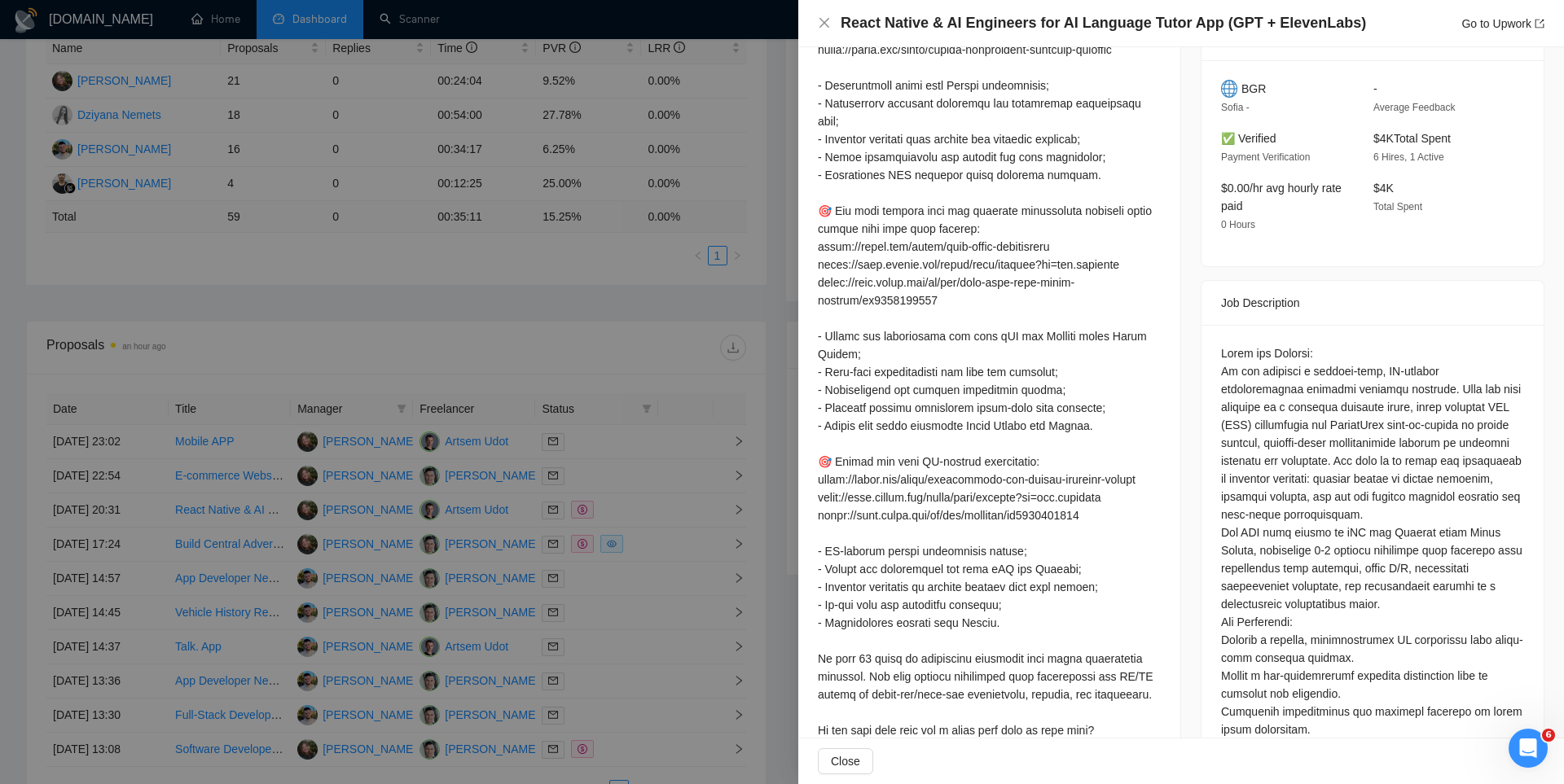
scroll to position [0, 0]
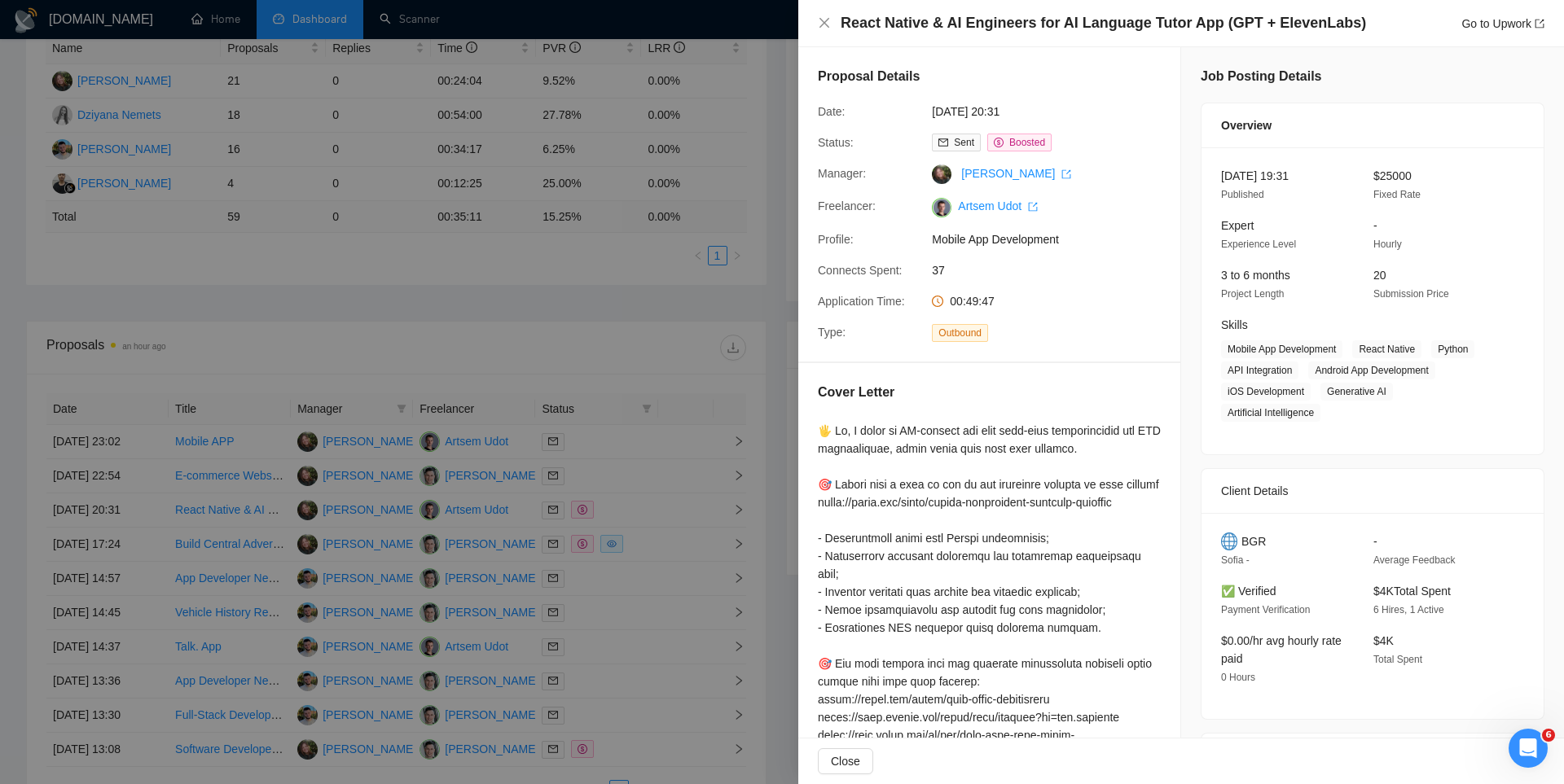
click at [653, 332] on div at bounding box center [782, 392] width 1564 height 784
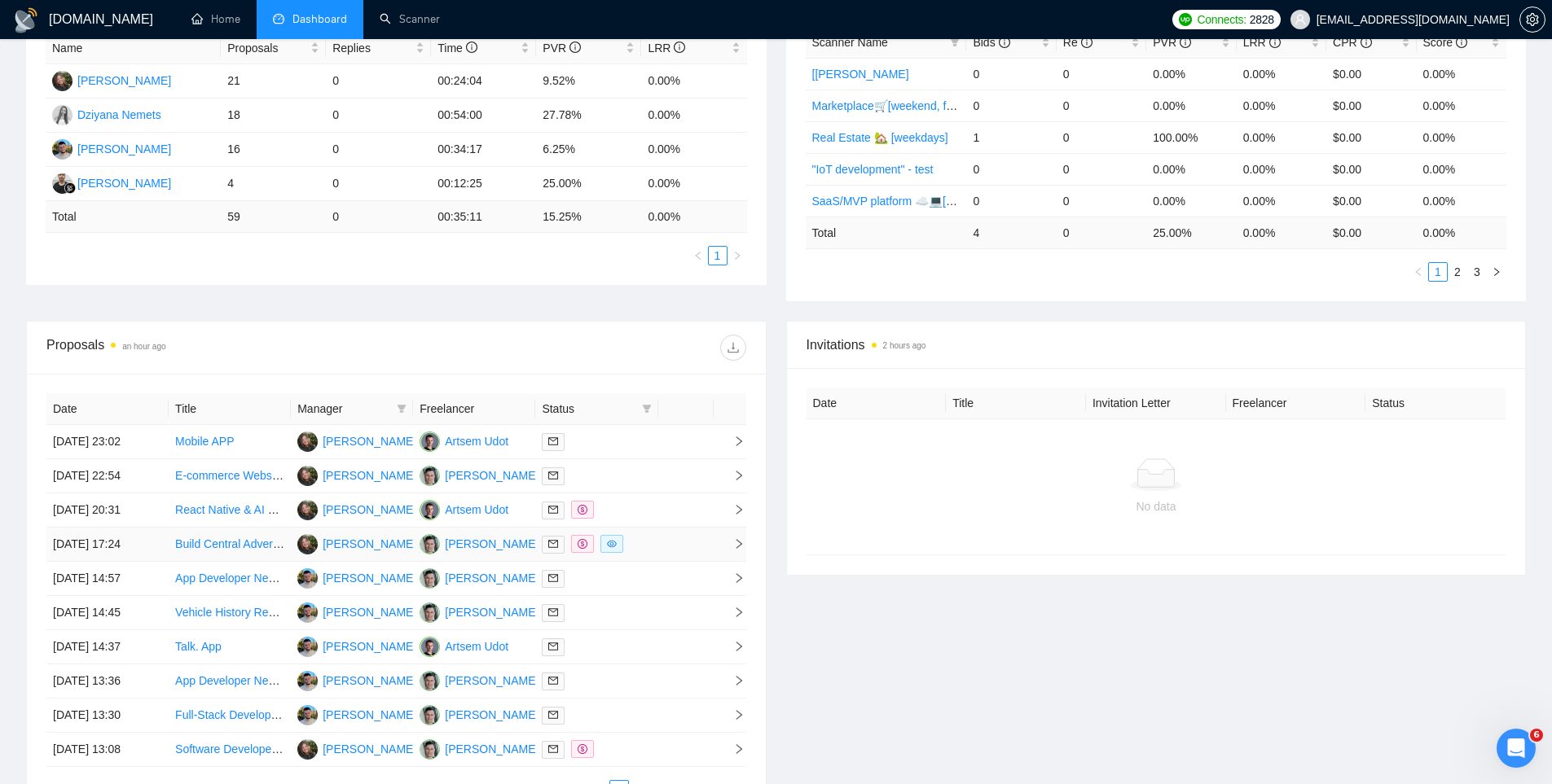
click at [654, 547] on td at bounding box center [596, 544] width 122 height 34
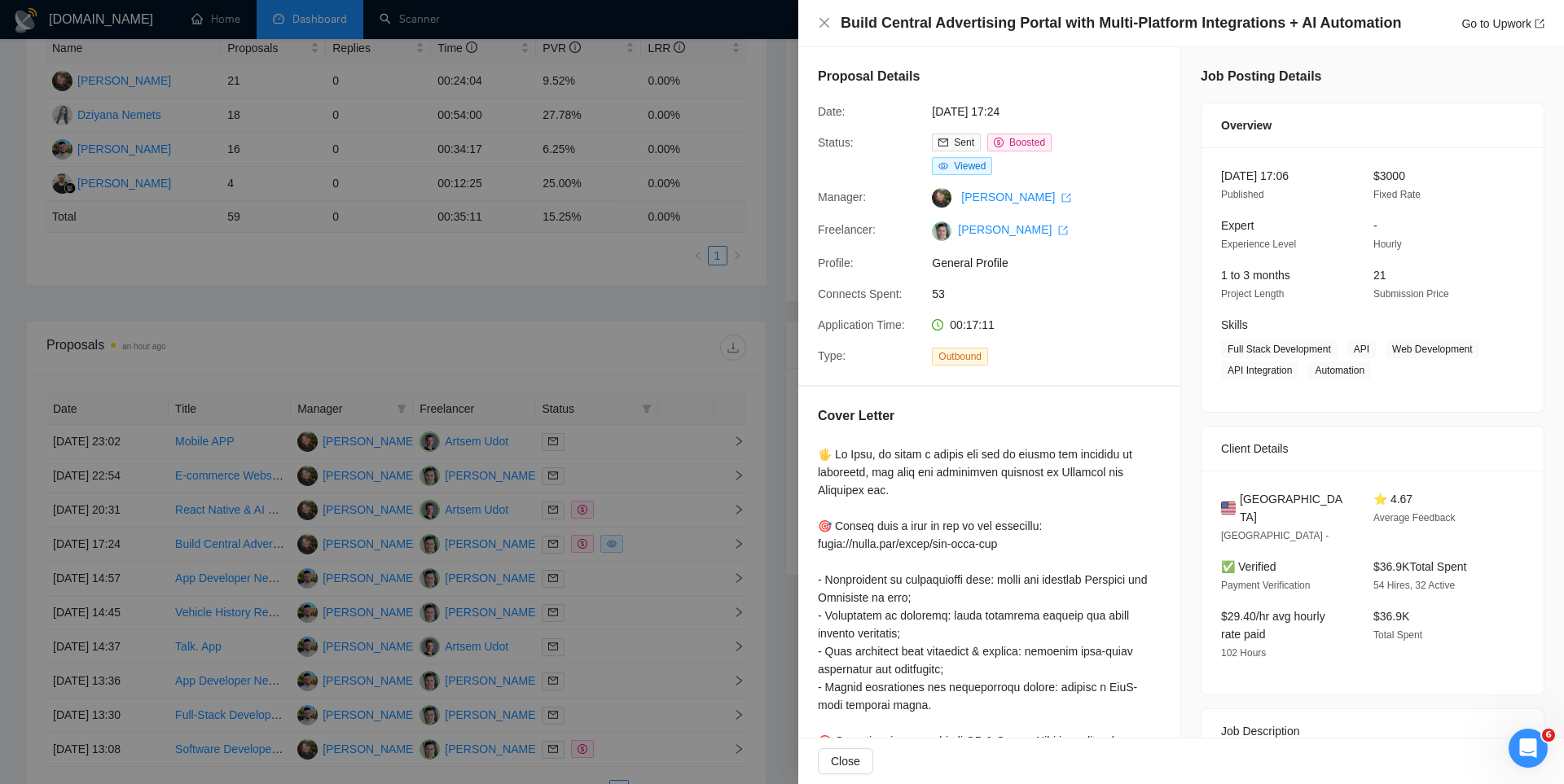
drag, startPoint x: 504, startPoint y: 296, endPoint x: 511, endPoint y: 291, distance: 8.6
click at [508, 294] on div at bounding box center [782, 392] width 1564 height 784
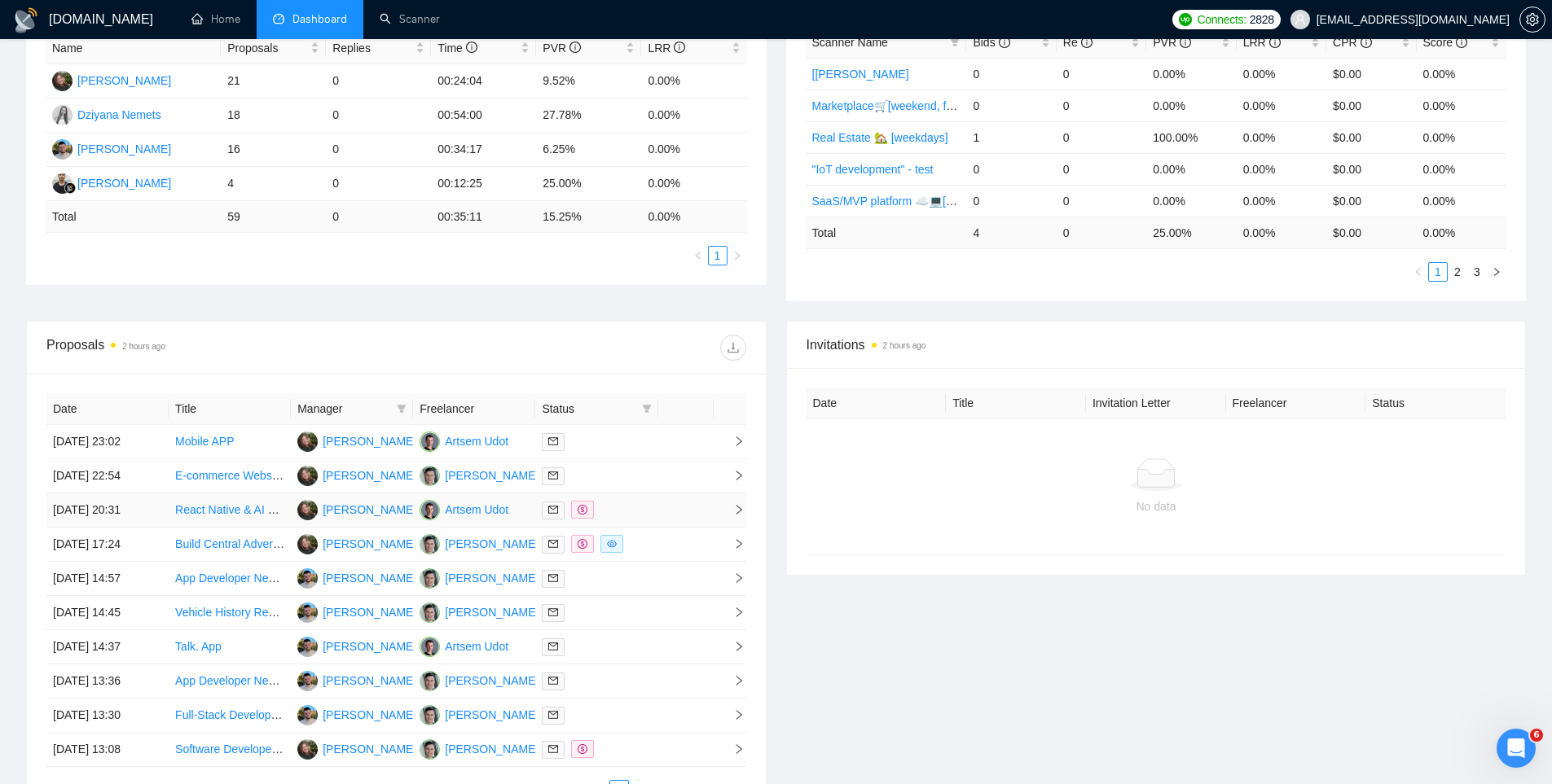
click at [640, 504] on div at bounding box center [596, 510] width 109 height 19
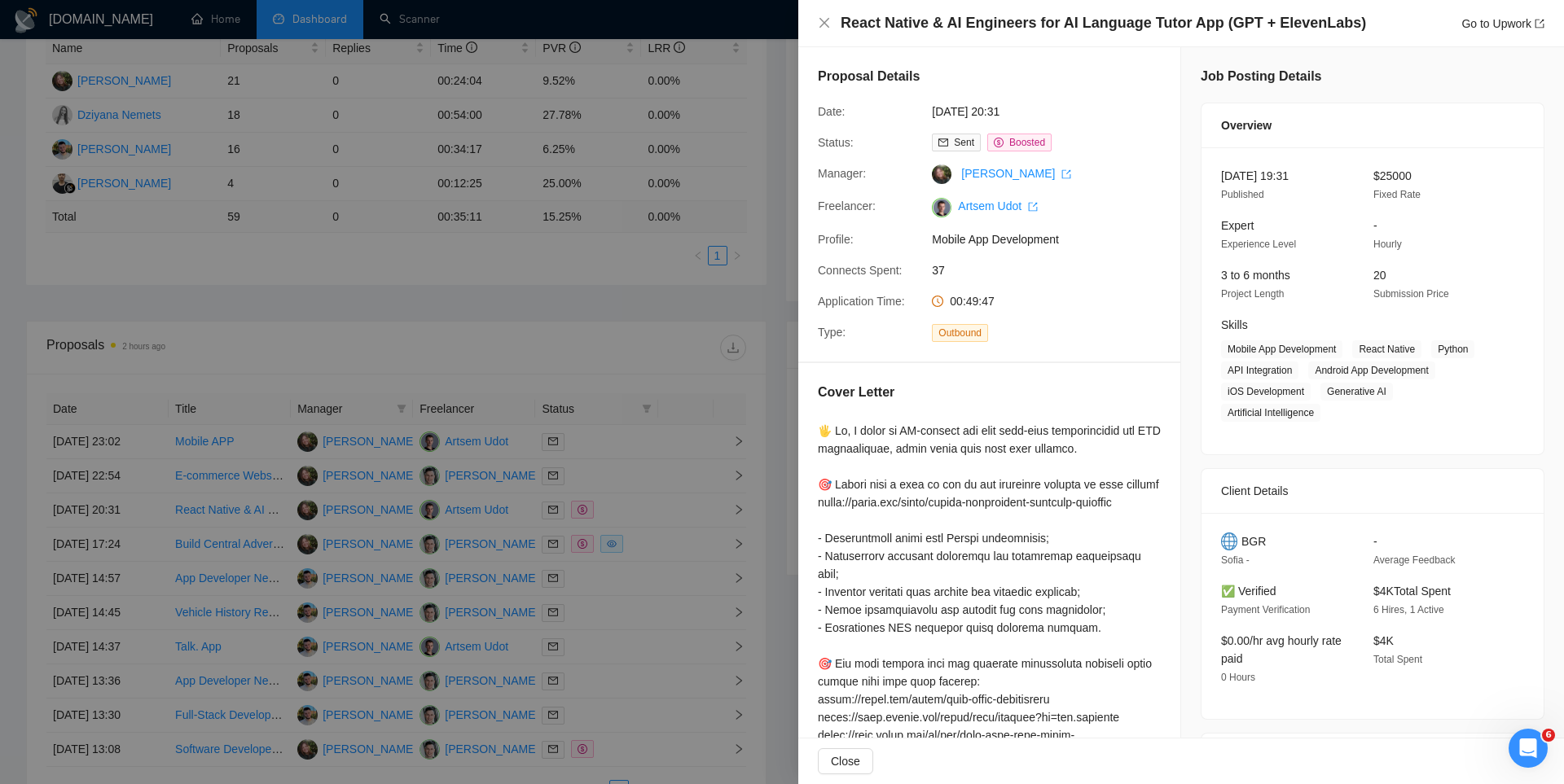
click at [741, 213] on div at bounding box center [782, 392] width 1564 height 784
